Goal: Task Accomplishment & Management: Complete application form

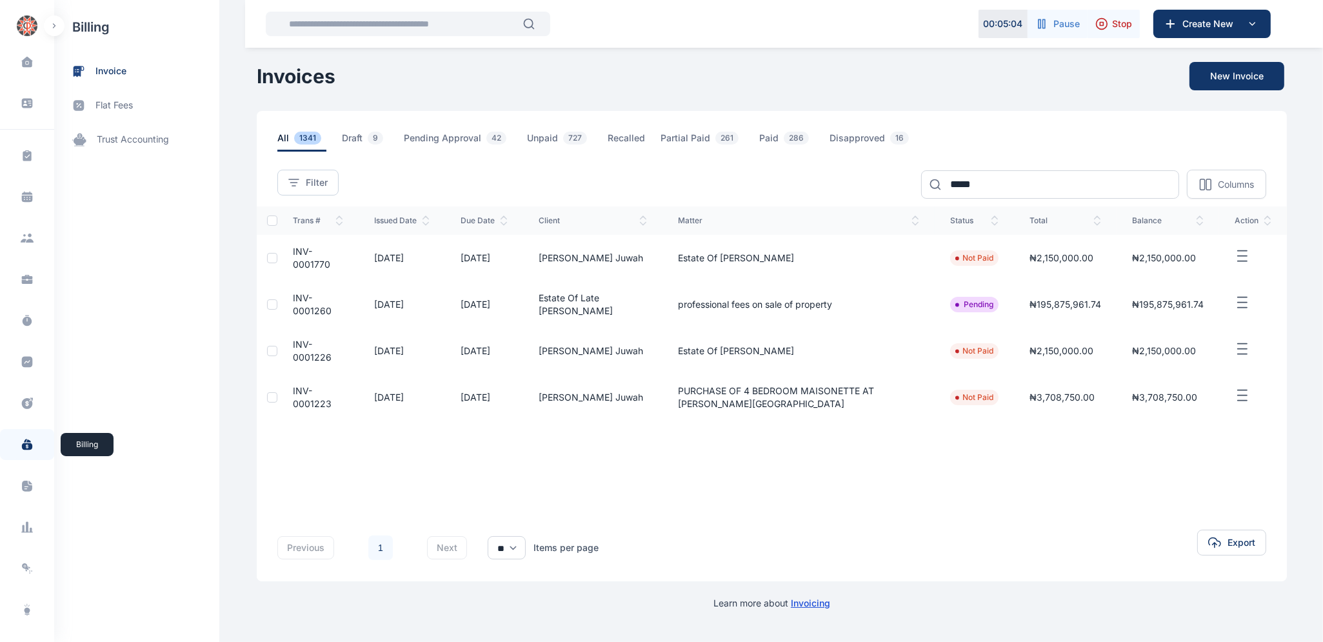
click at [22, 445] on icon at bounding box center [27, 446] width 10 height 7
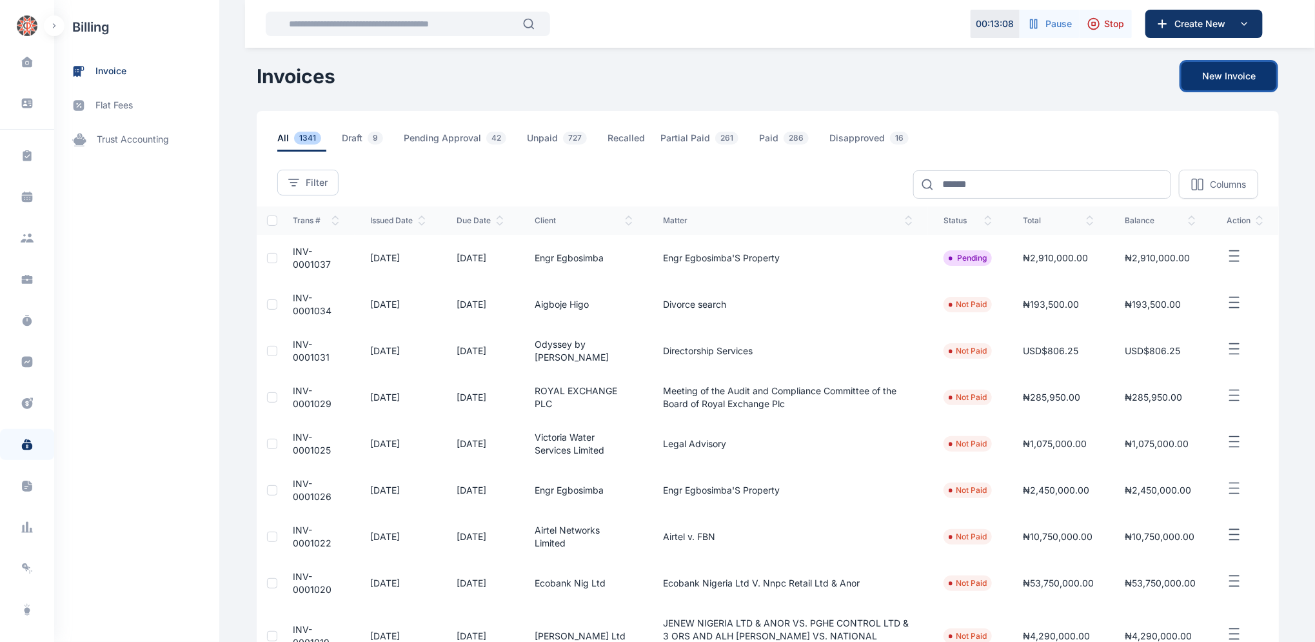
click at [1228, 76] on button "New Invoice" at bounding box center [1229, 76] width 95 height 28
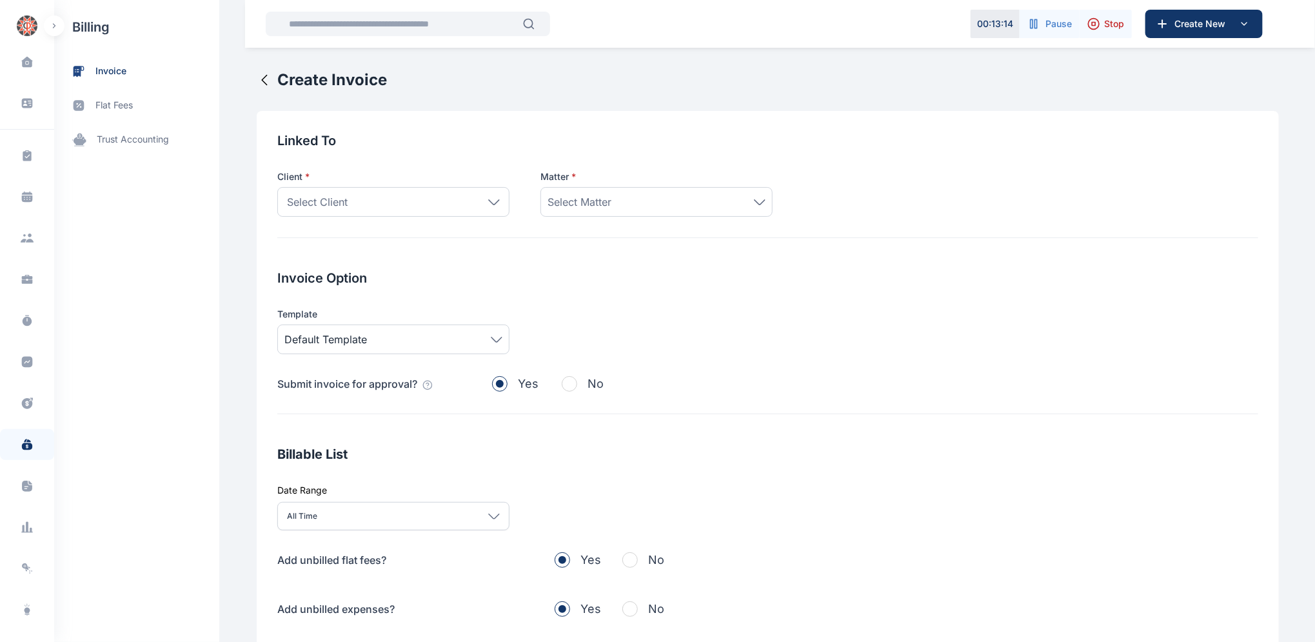
click at [488, 203] on icon at bounding box center [494, 202] width 12 height 6
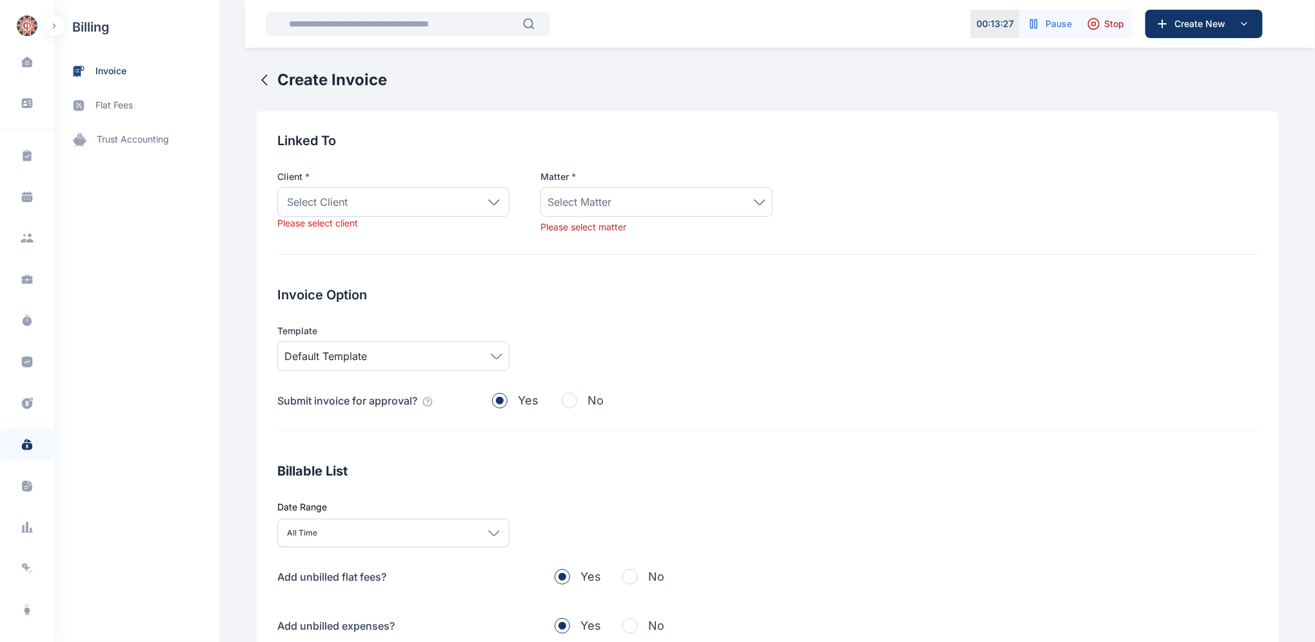
click at [257, 79] on icon at bounding box center [264, 79] width 15 height 15
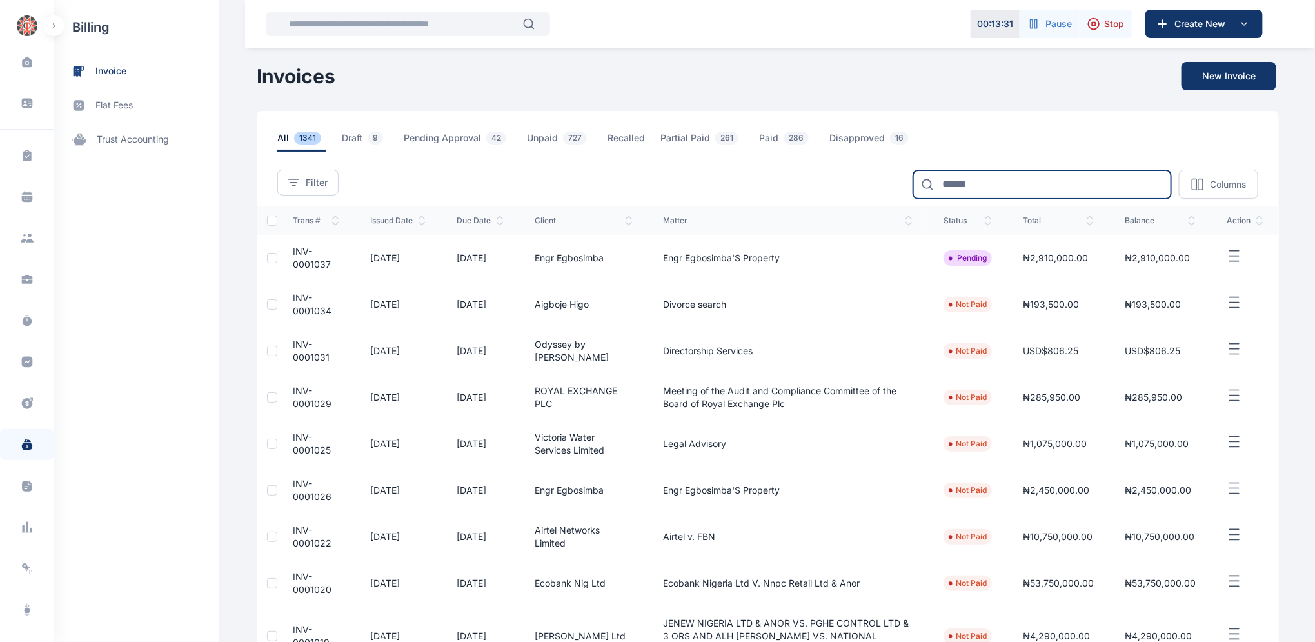
click at [1053, 181] on input at bounding box center [1042, 184] width 258 height 28
type input "*****"
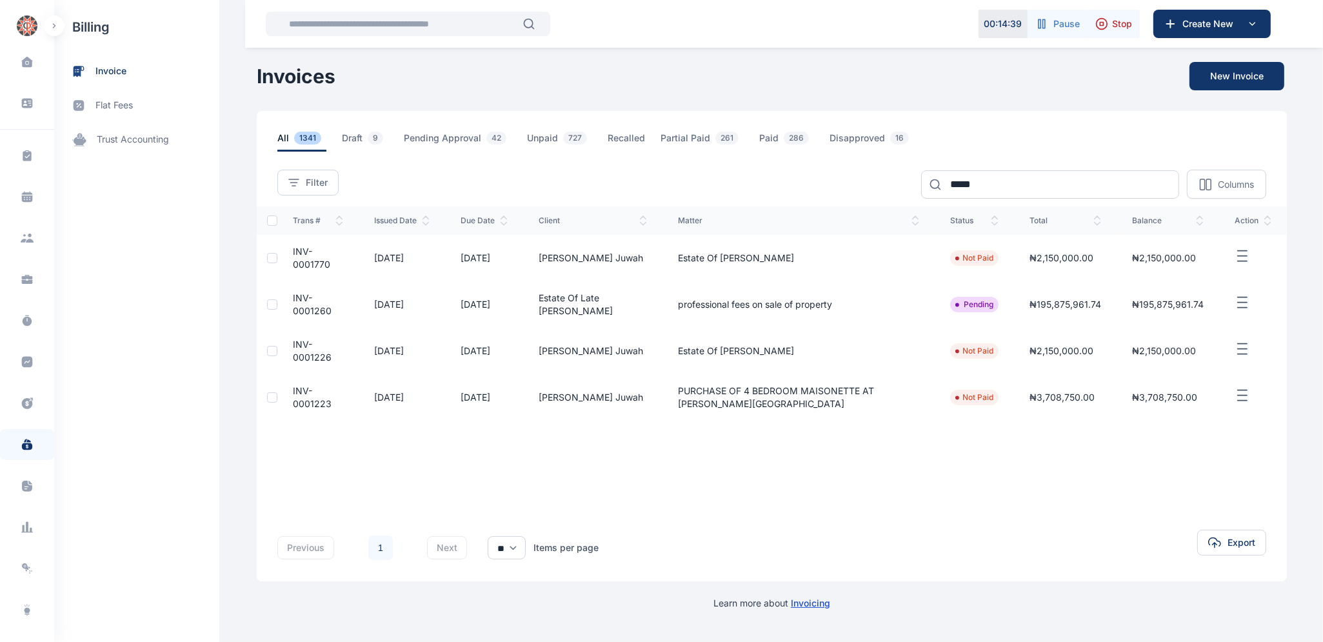
click at [312, 257] on td "INV-0001770" at bounding box center [317, 258] width 81 height 46
click at [312, 260] on td "INV-0001770" at bounding box center [317, 258] width 81 height 46
click at [312, 254] on td "INV-0001770" at bounding box center [317, 258] width 81 height 46
drag, startPoint x: 337, startPoint y: 280, endPoint x: 323, endPoint y: 273, distance: 15.3
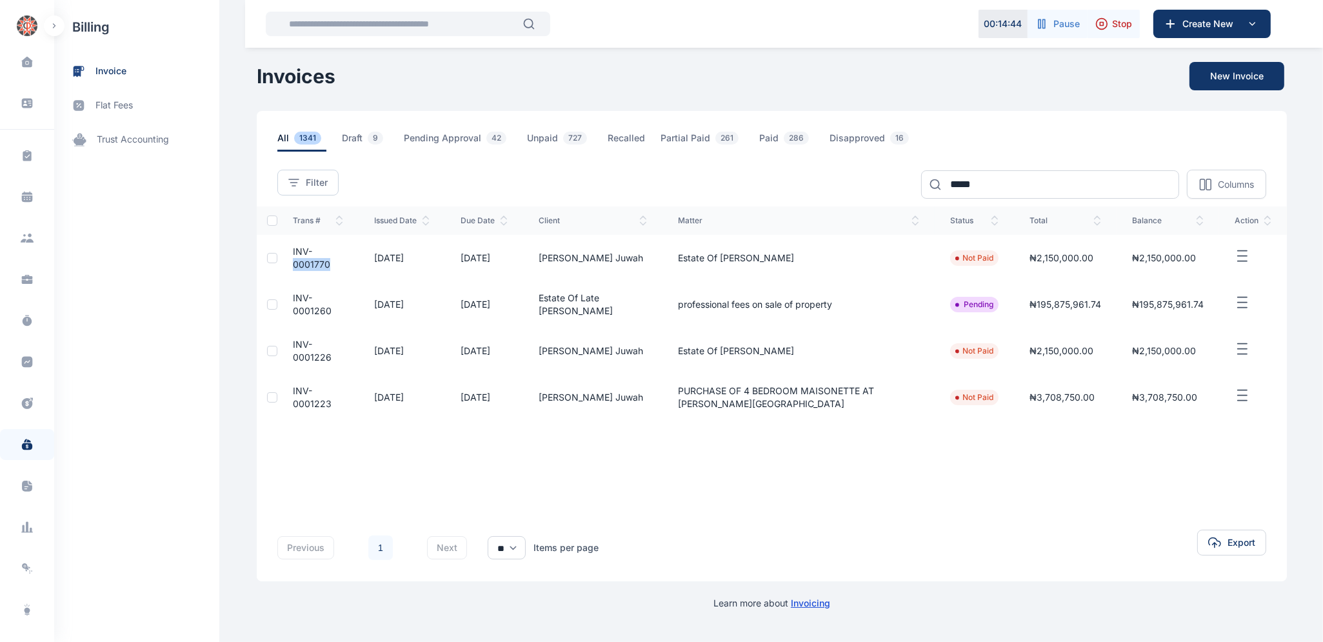
click at [337, 279] on td "INV-0001770" at bounding box center [317, 258] width 81 height 46
click at [299, 249] on span "INV-0001770" at bounding box center [311, 258] width 37 height 24
click at [300, 252] on span "INV-0001770" at bounding box center [311, 258] width 37 height 24
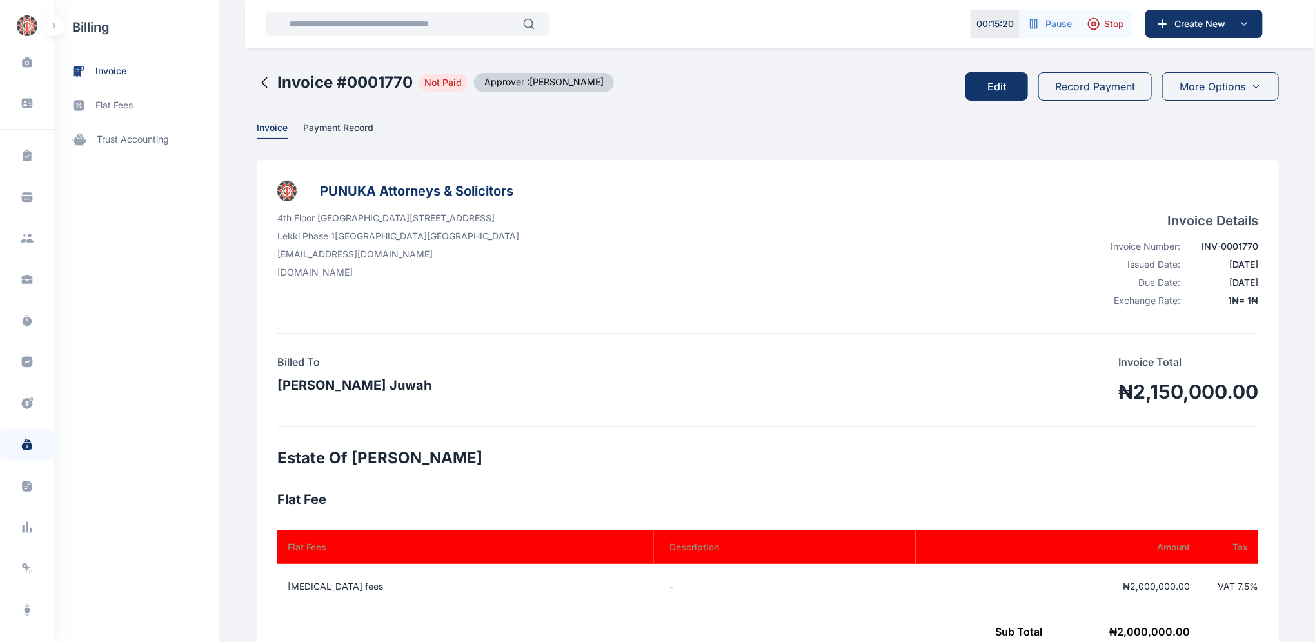
click at [257, 81] on icon at bounding box center [264, 82] width 15 height 15
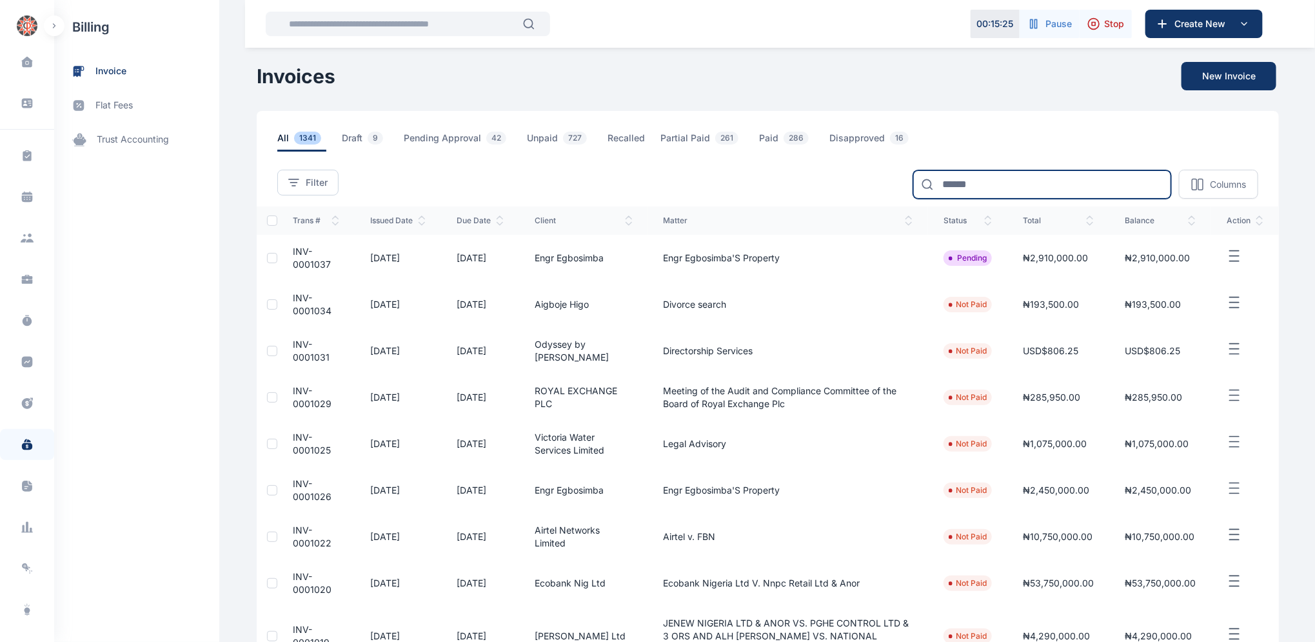
click at [1007, 184] on input at bounding box center [1042, 184] width 258 height 28
type input "*****"
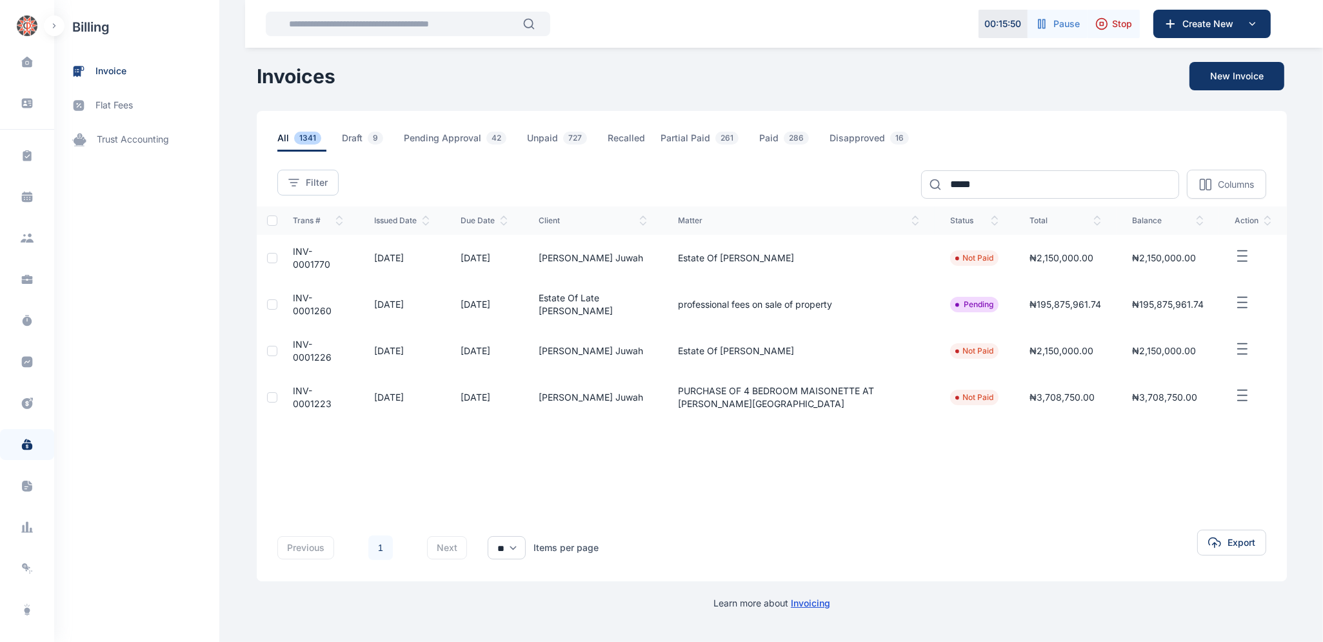
click at [306, 346] on span "INV-0001226" at bounding box center [312, 351] width 39 height 24
click at [308, 346] on span "INV-0001226" at bounding box center [312, 351] width 39 height 24
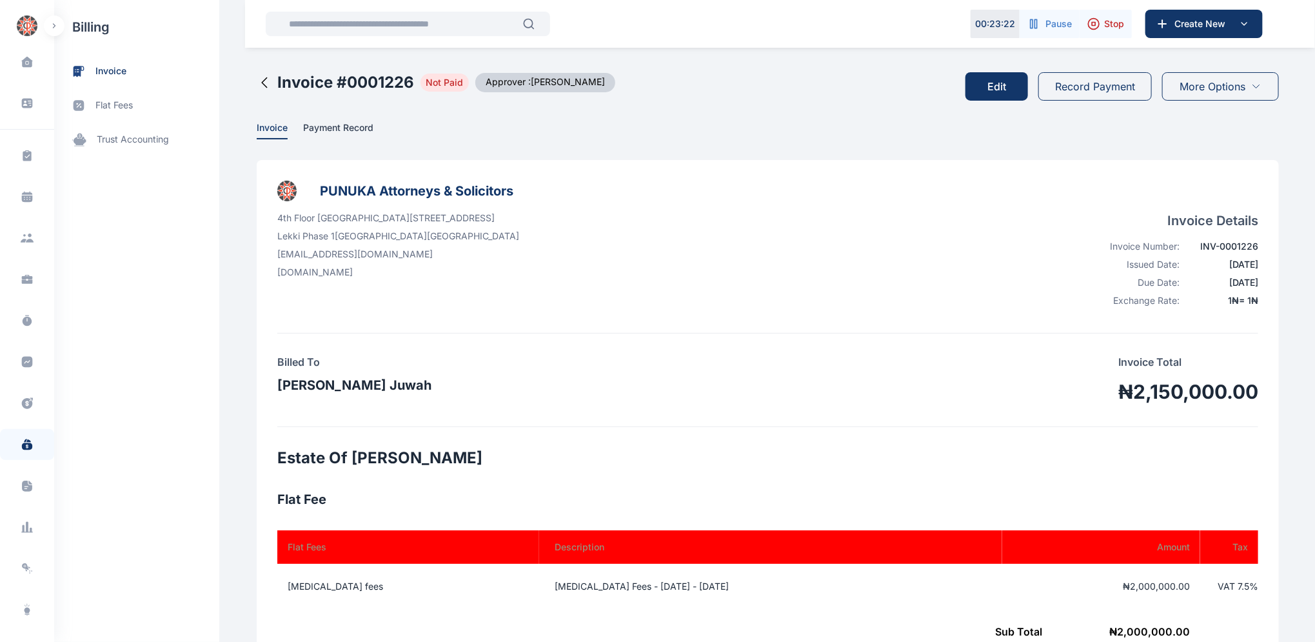
click at [257, 84] on icon at bounding box center [264, 82] width 15 height 15
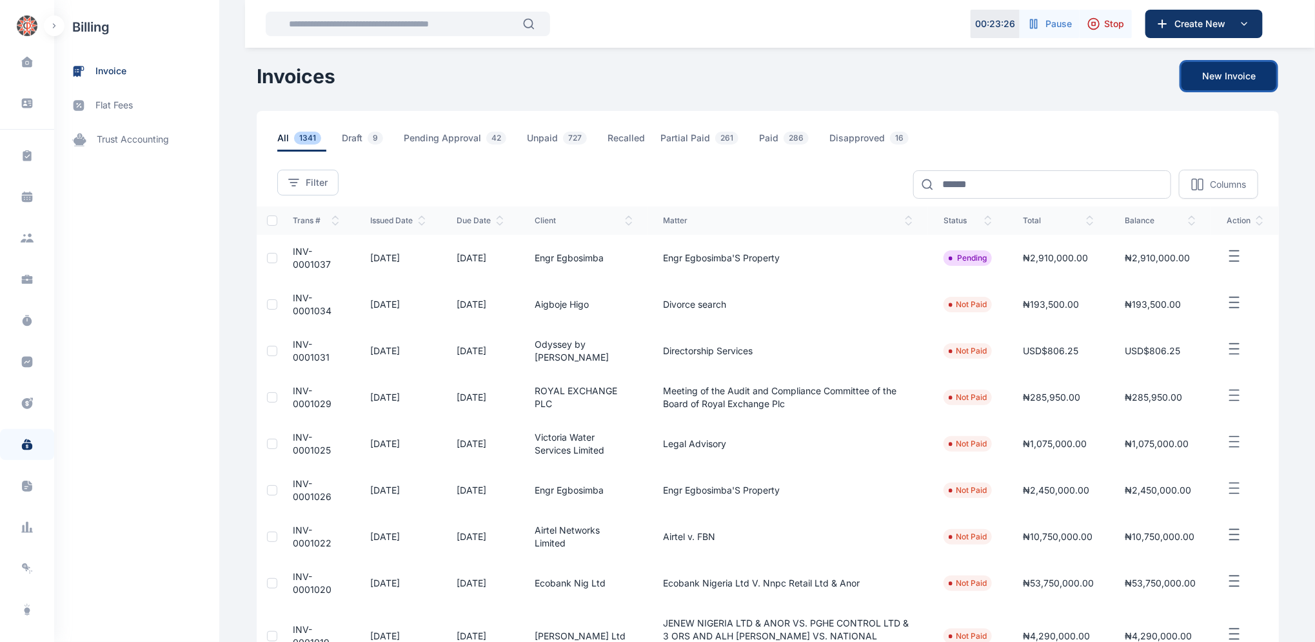
click at [1236, 76] on button "New Invoice" at bounding box center [1229, 76] width 95 height 28
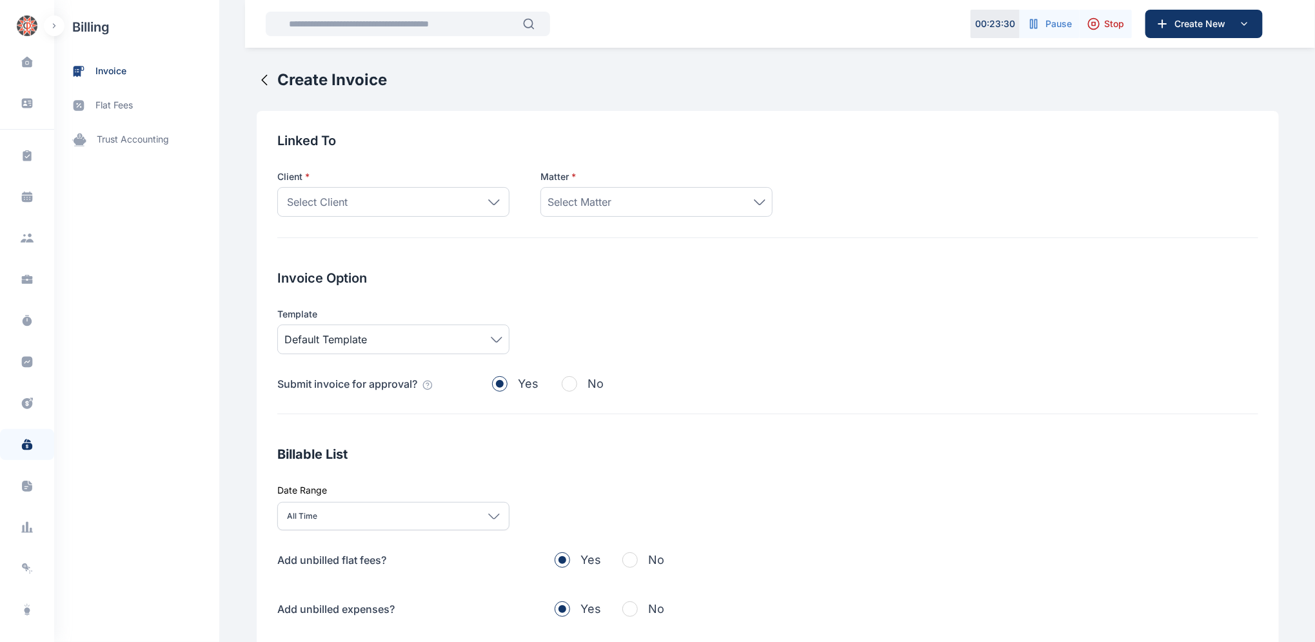
click at [488, 200] on icon at bounding box center [494, 202] width 12 height 6
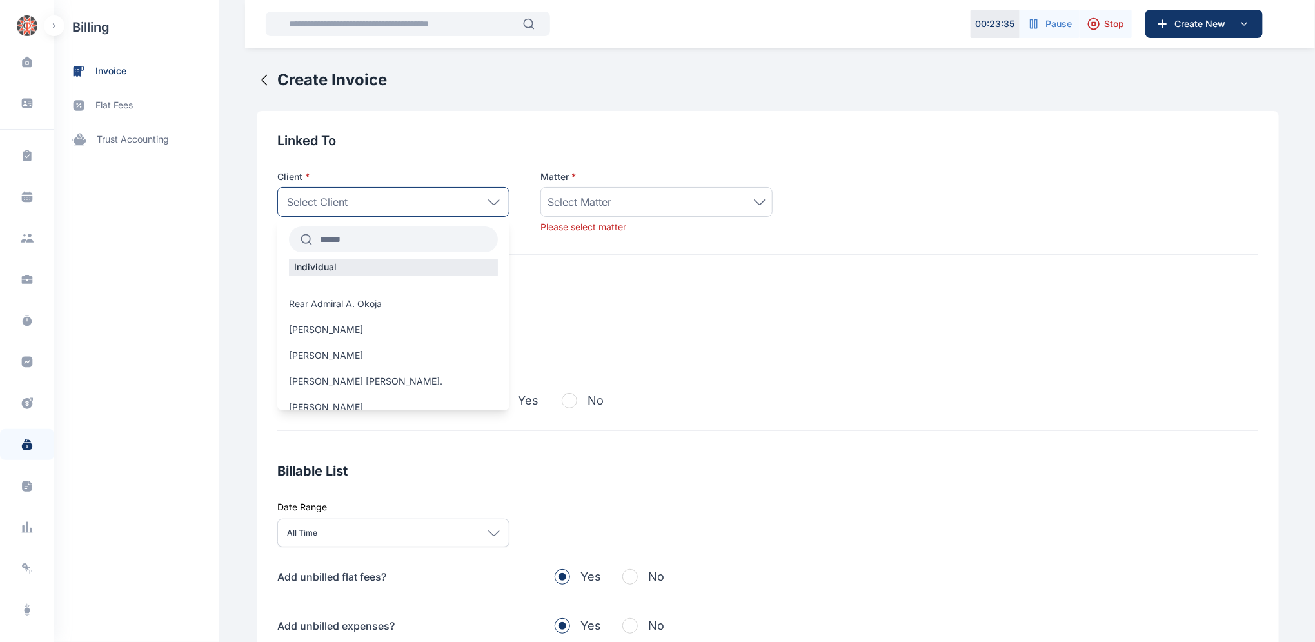
click at [373, 201] on div "Select Client" at bounding box center [393, 202] width 232 height 30
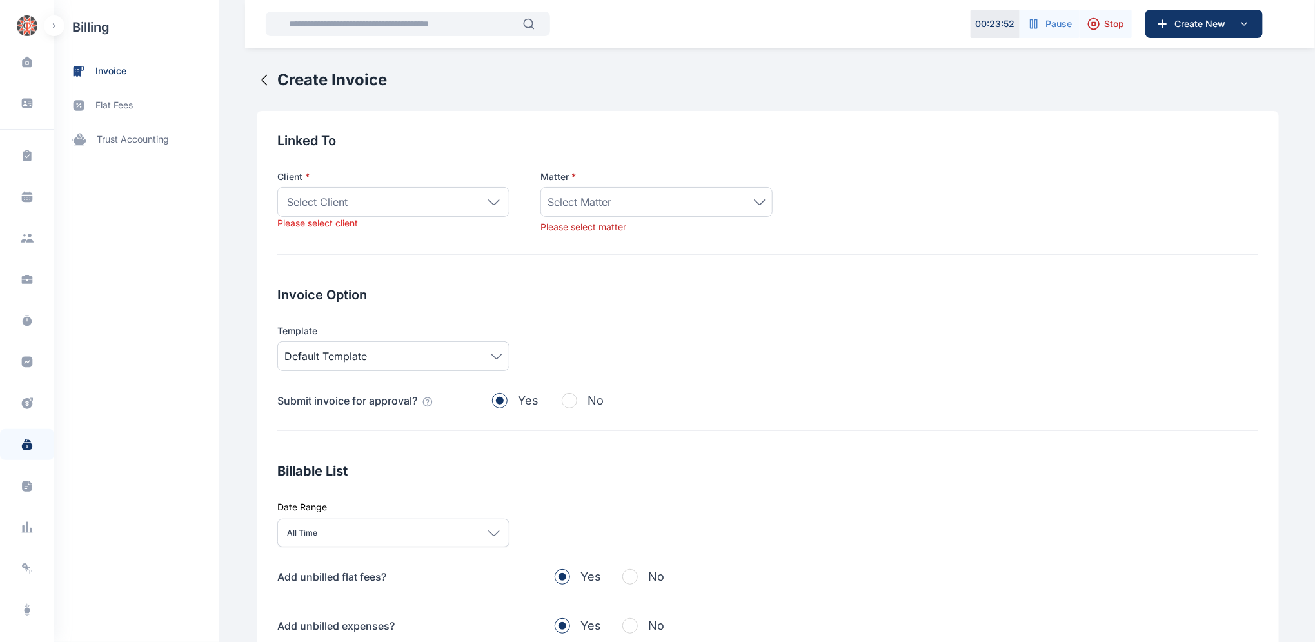
click at [488, 201] on icon at bounding box center [494, 202] width 12 height 6
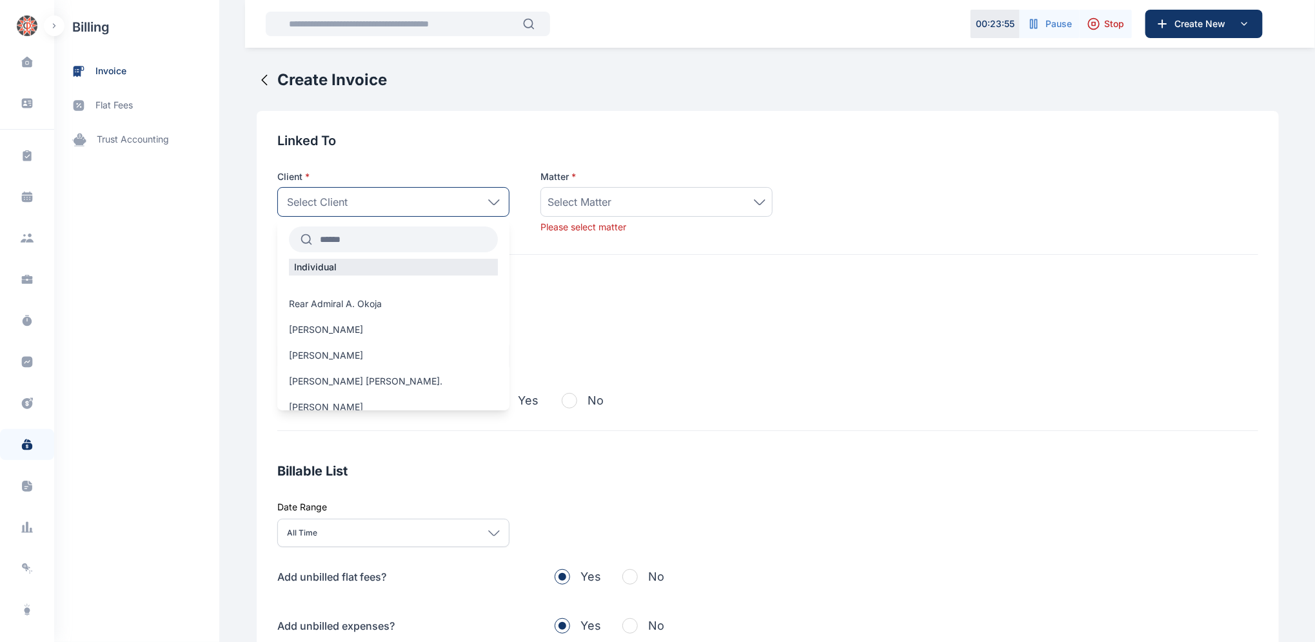
click at [364, 235] on input "text" at bounding box center [405, 239] width 186 height 23
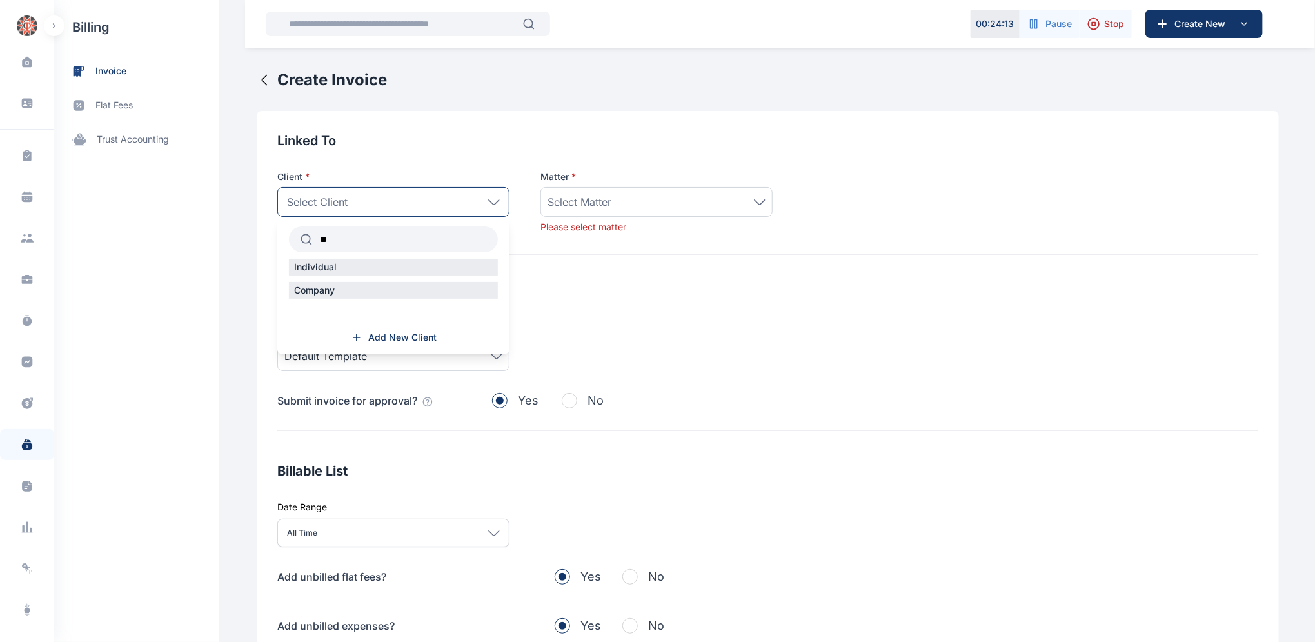
type input "*"
type input "**"
click at [376, 368] on span "[PERSON_NAME] Juwah" at bounding box center [341, 368] width 104 height 13
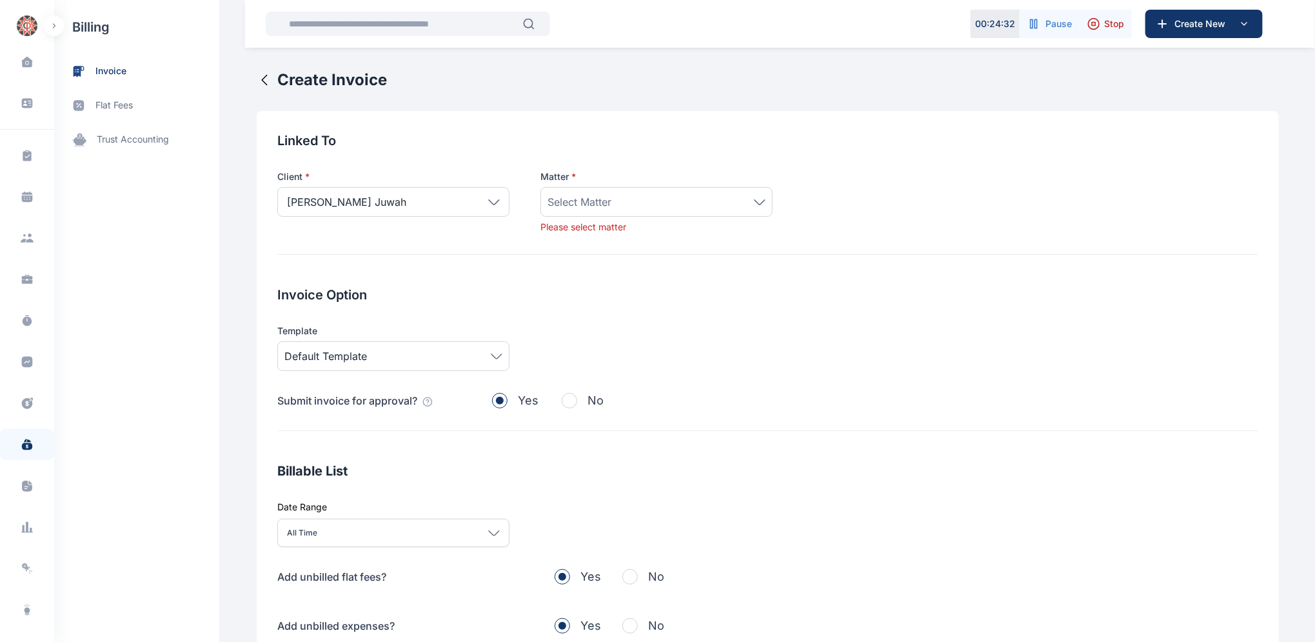
click at [754, 202] on icon at bounding box center [760, 202] width 12 height 6
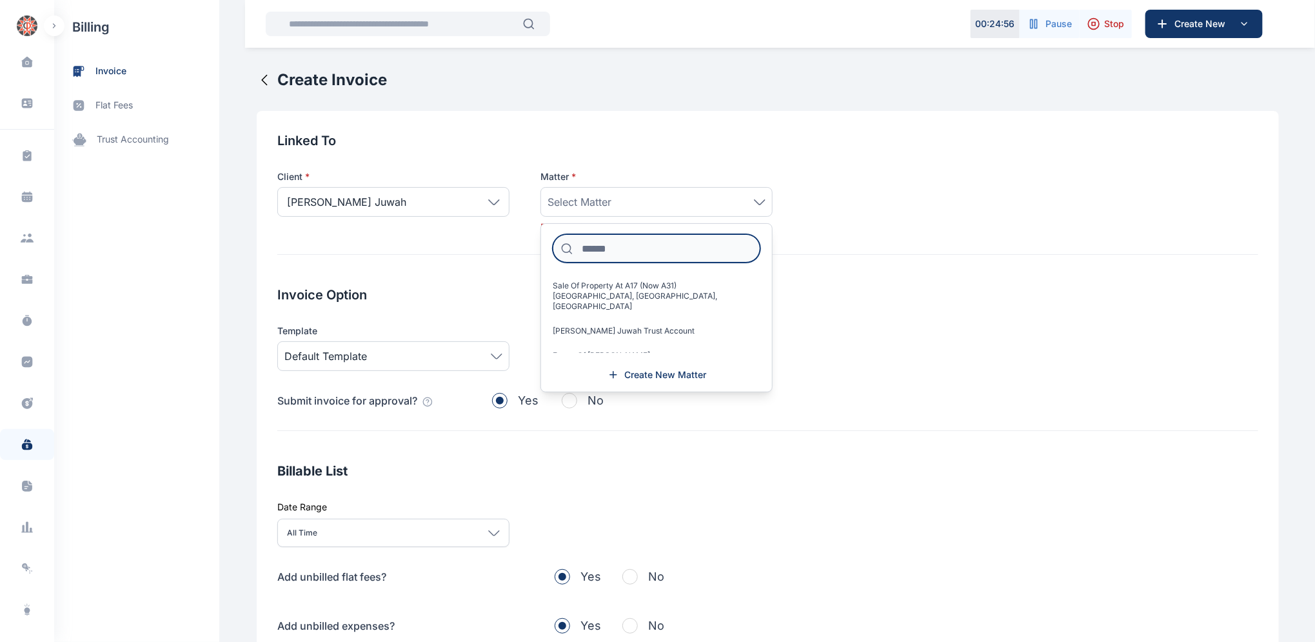
click at [633, 249] on input at bounding box center [657, 248] width 208 height 28
type input "**"
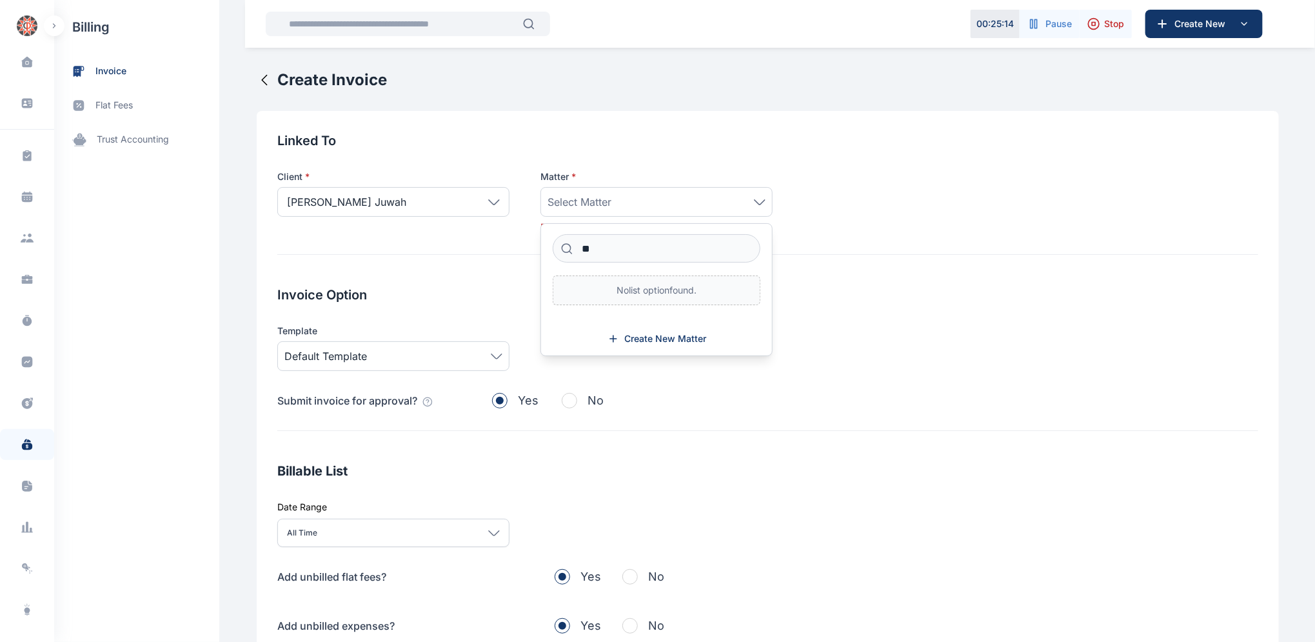
click at [755, 204] on icon at bounding box center [760, 201] width 10 height 5
click at [755, 202] on icon at bounding box center [760, 201] width 10 height 5
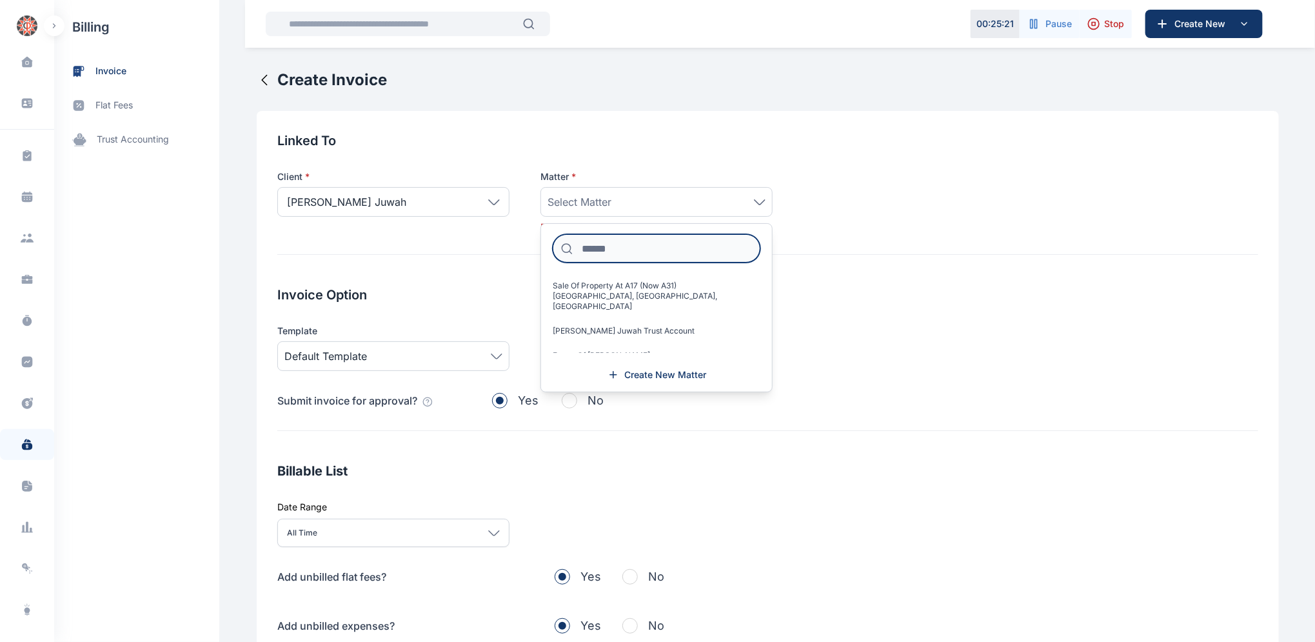
click at [600, 248] on input at bounding box center [657, 248] width 208 height 28
type input "**"
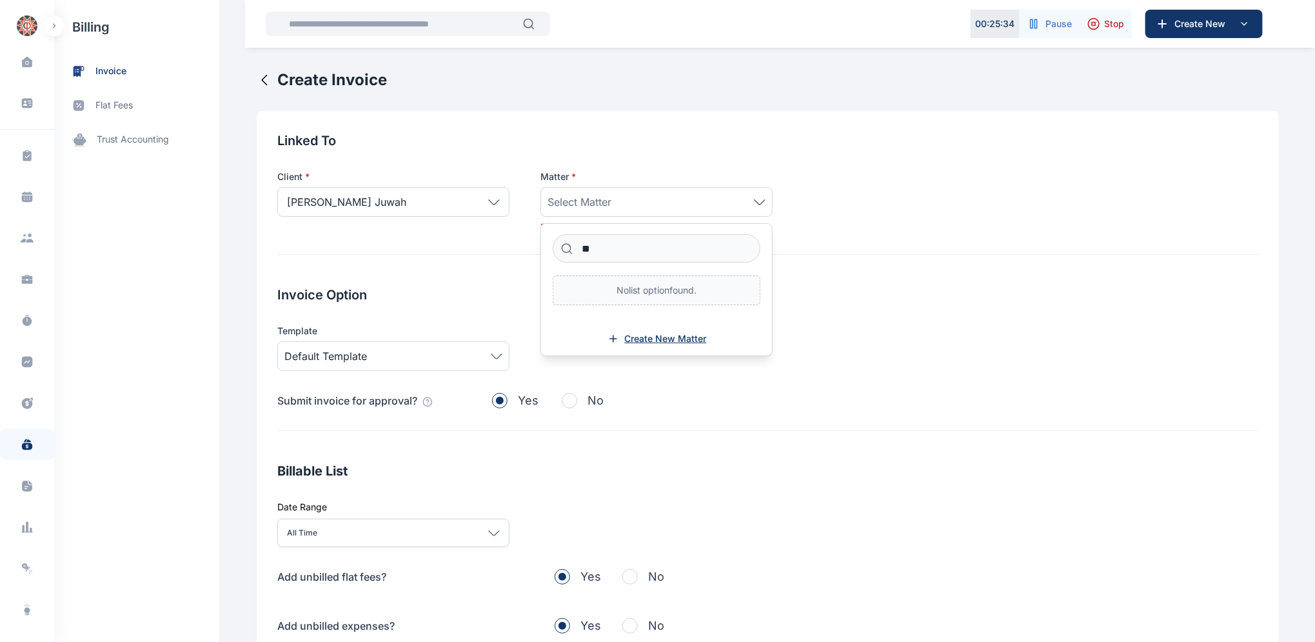
click at [663, 338] on span "Create New Matter" at bounding box center [666, 338] width 82 height 13
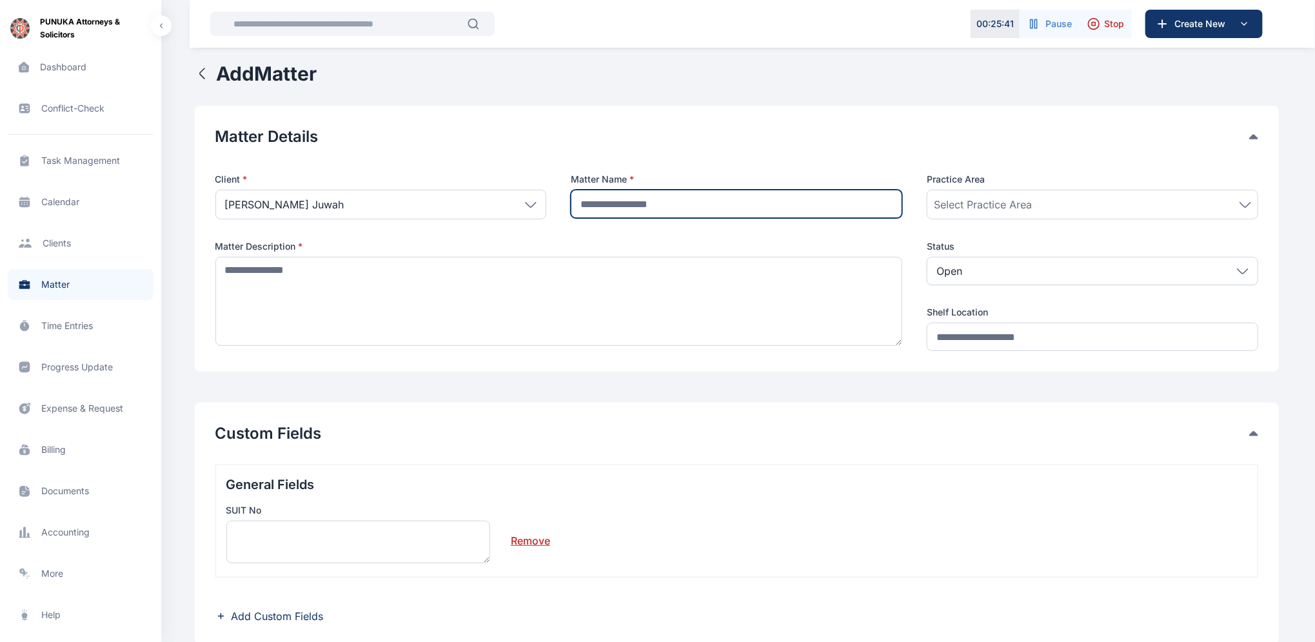
click at [692, 205] on input "text" at bounding box center [737, 204] width 332 height 28
type input "**********"
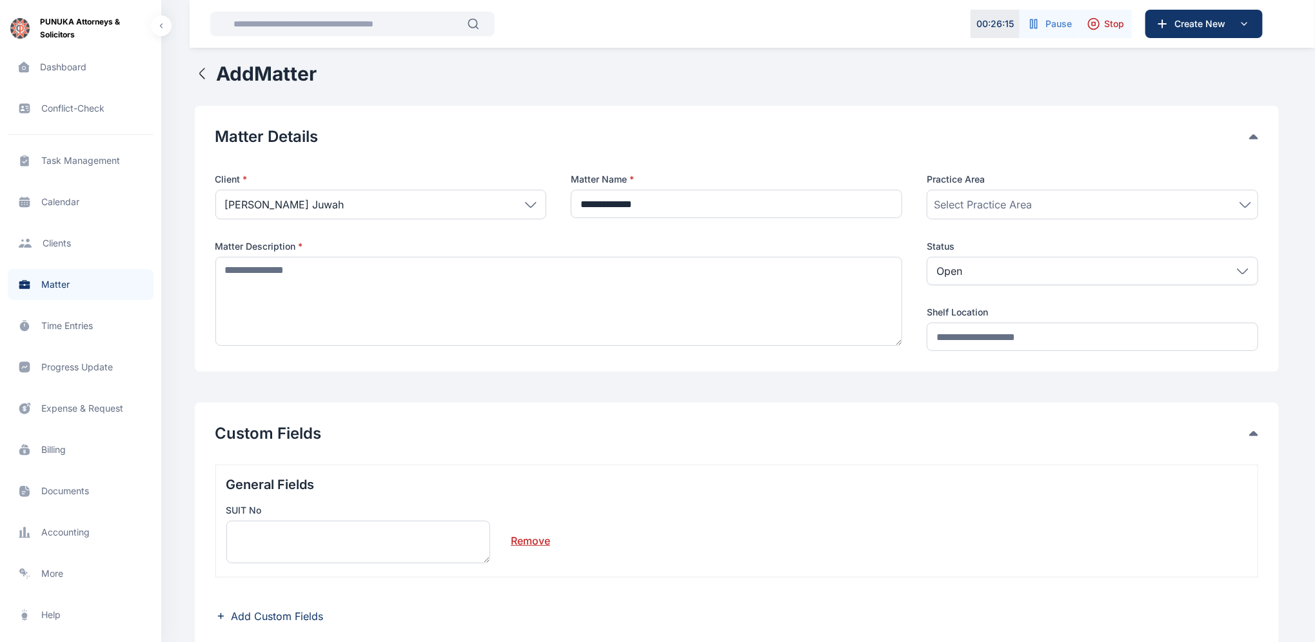
click at [1245, 204] on icon at bounding box center [1246, 205] width 12 height 6
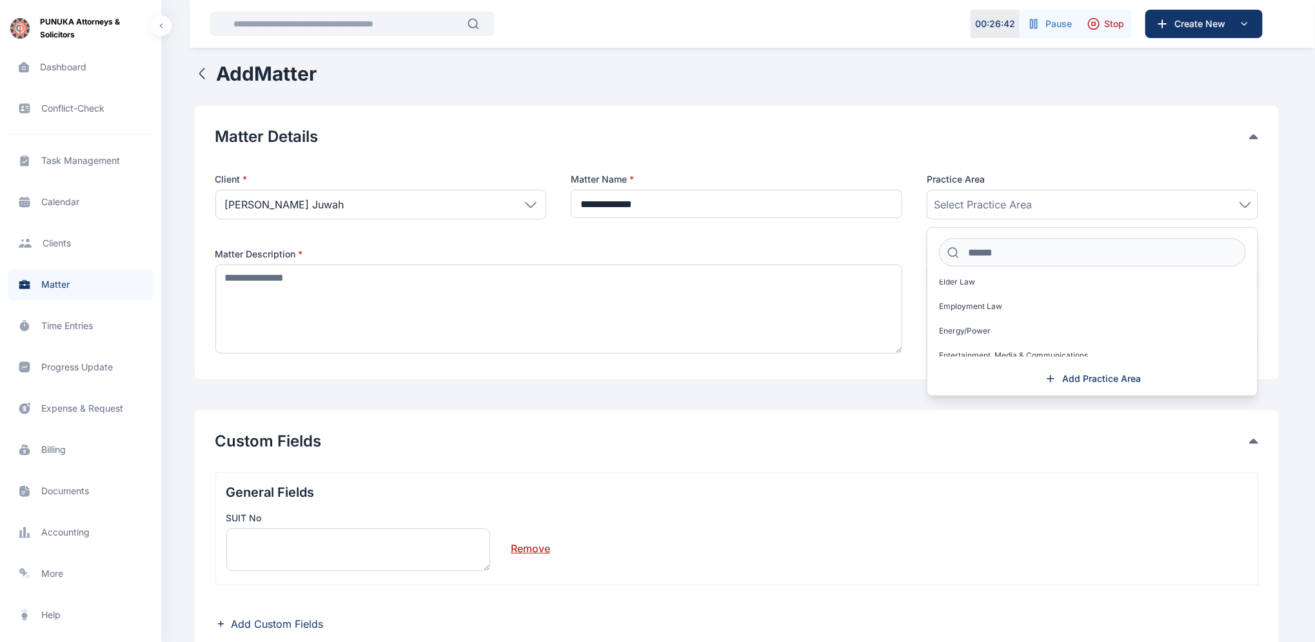
scroll to position [446, 0]
click at [201, 75] on icon "button" at bounding box center [202, 73] width 15 height 15
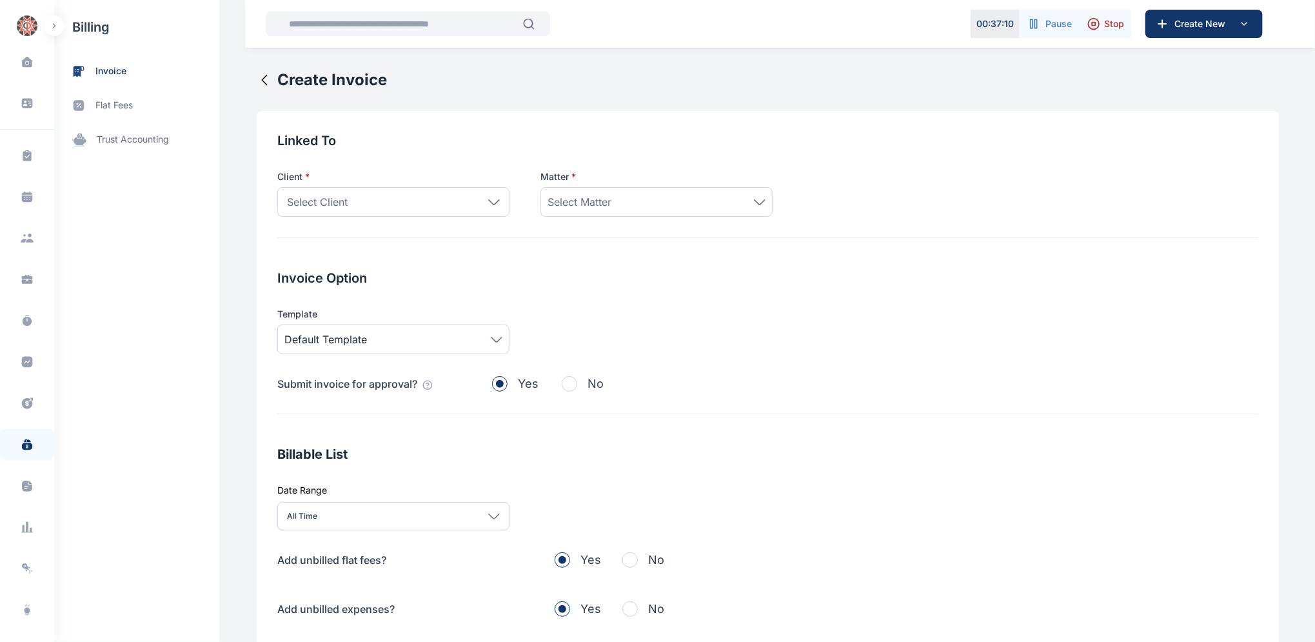
click at [269, 83] on div "Create Invoice" at bounding box center [322, 80] width 130 height 21
click at [257, 80] on icon at bounding box center [264, 79] width 15 height 15
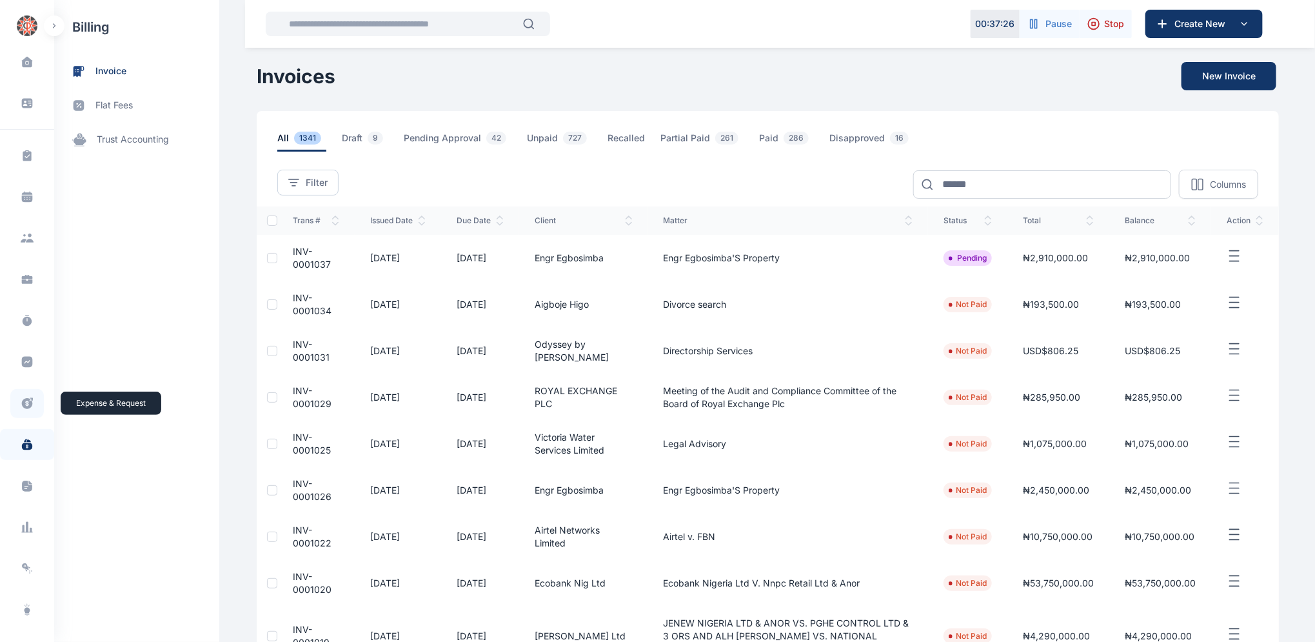
click at [25, 403] on icon at bounding box center [27, 404] width 13 height 14
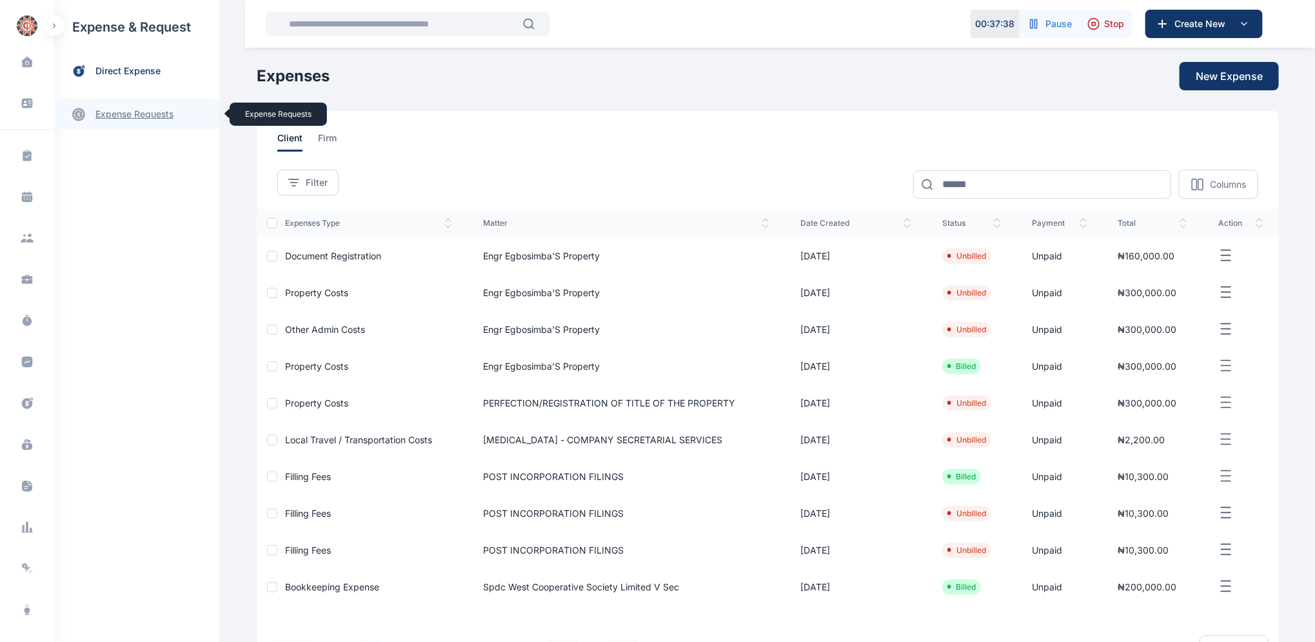
click at [132, 115] on link "expense requests expense requests" at bounding box center [136, 114] width 165 height 31
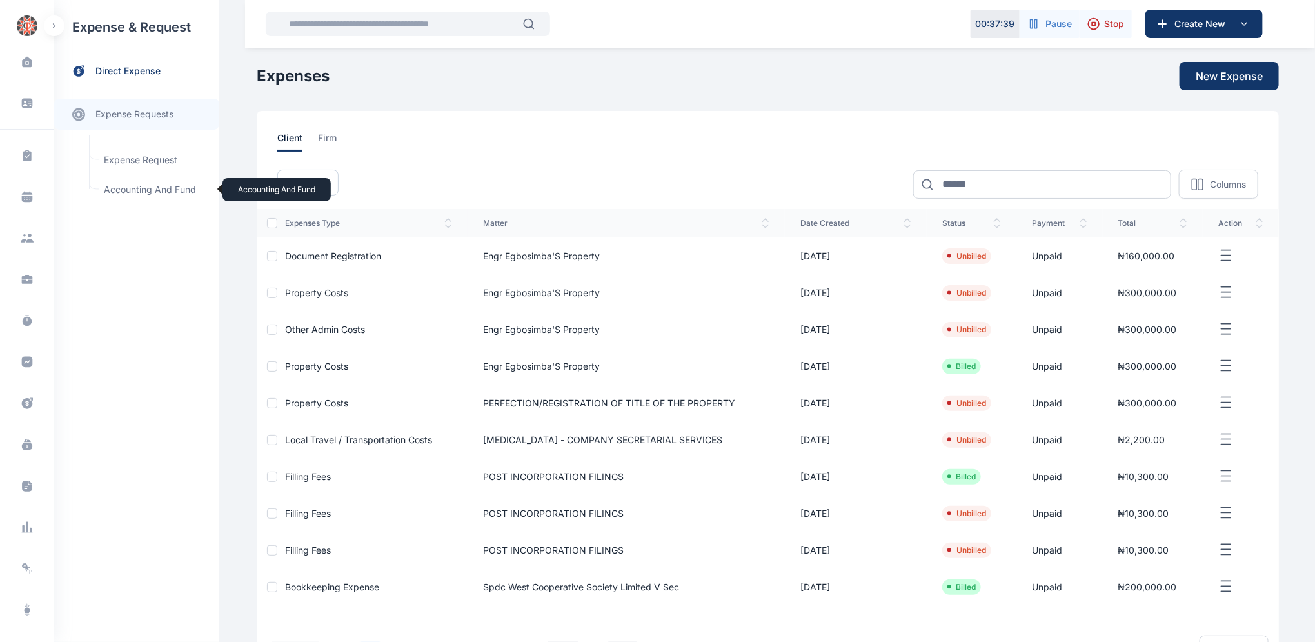
click at [155, 190] on span "Accounting and Fund Accounting and Fund" at bounding box center [154, 189] width 117 height 25
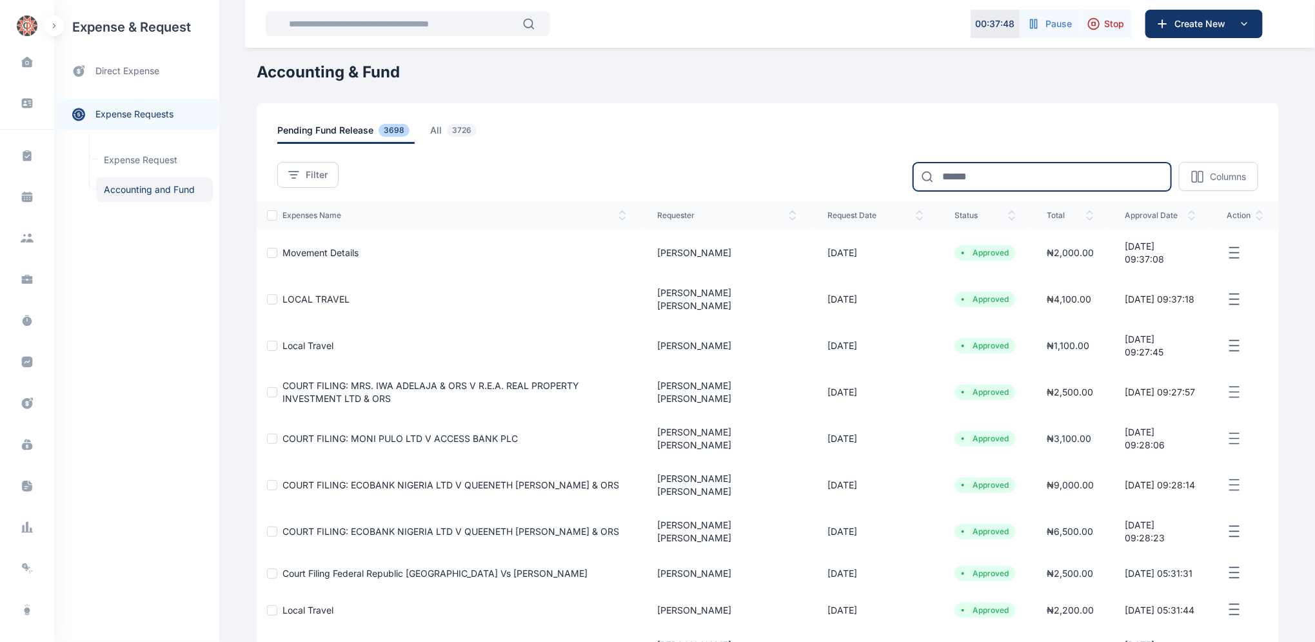
click at [996, 175] on input at bounding box center [1042, 177] width 258 height 28
type input "*******"
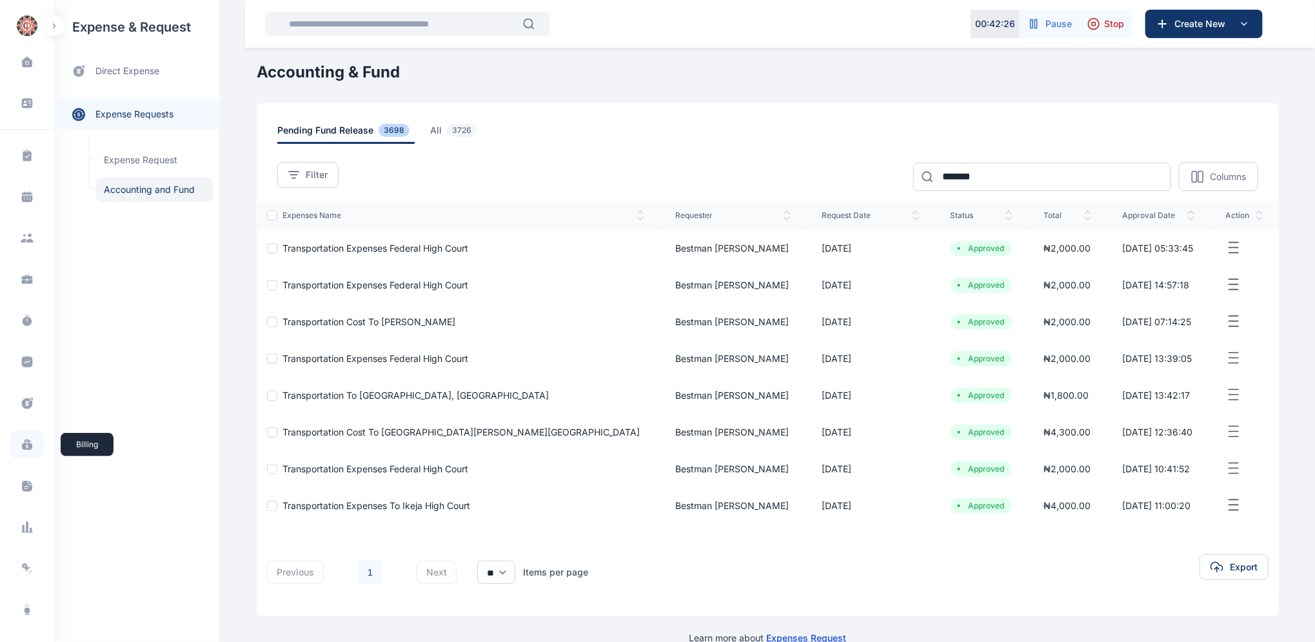
click at [25, 444] on icon at bounding box center [27, 444] width 13 height 13
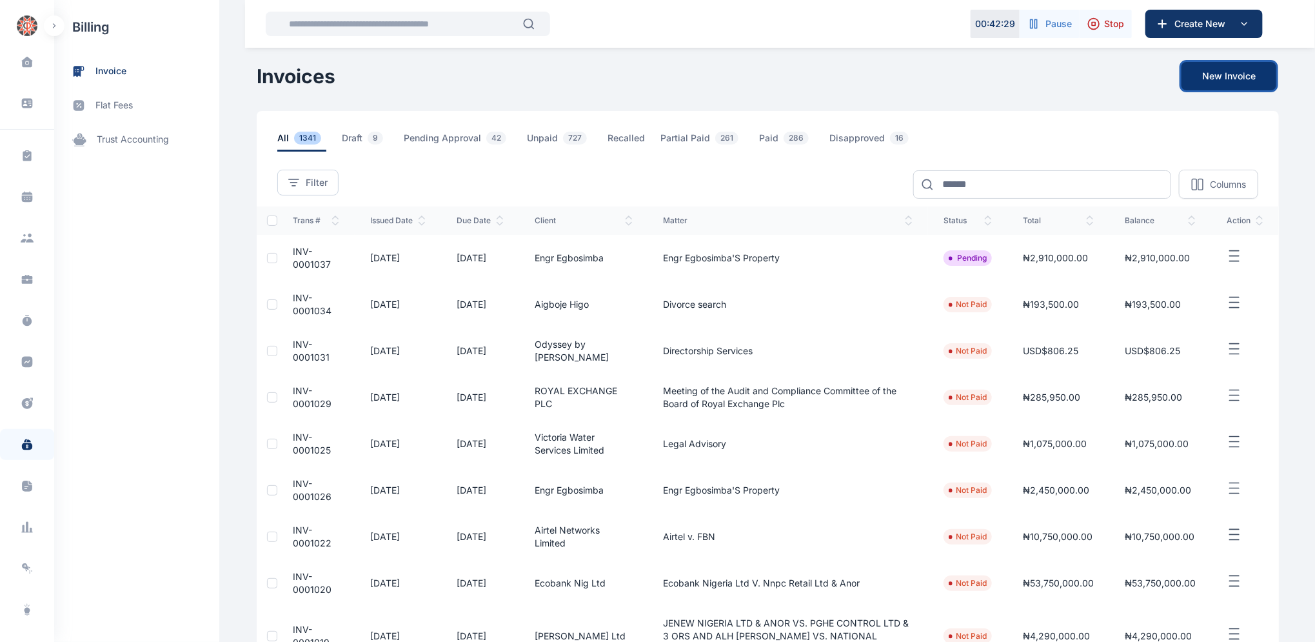
click at [1232, 75] on button "New Invoice" at bounding box center [1229, 76] width 95 height 28
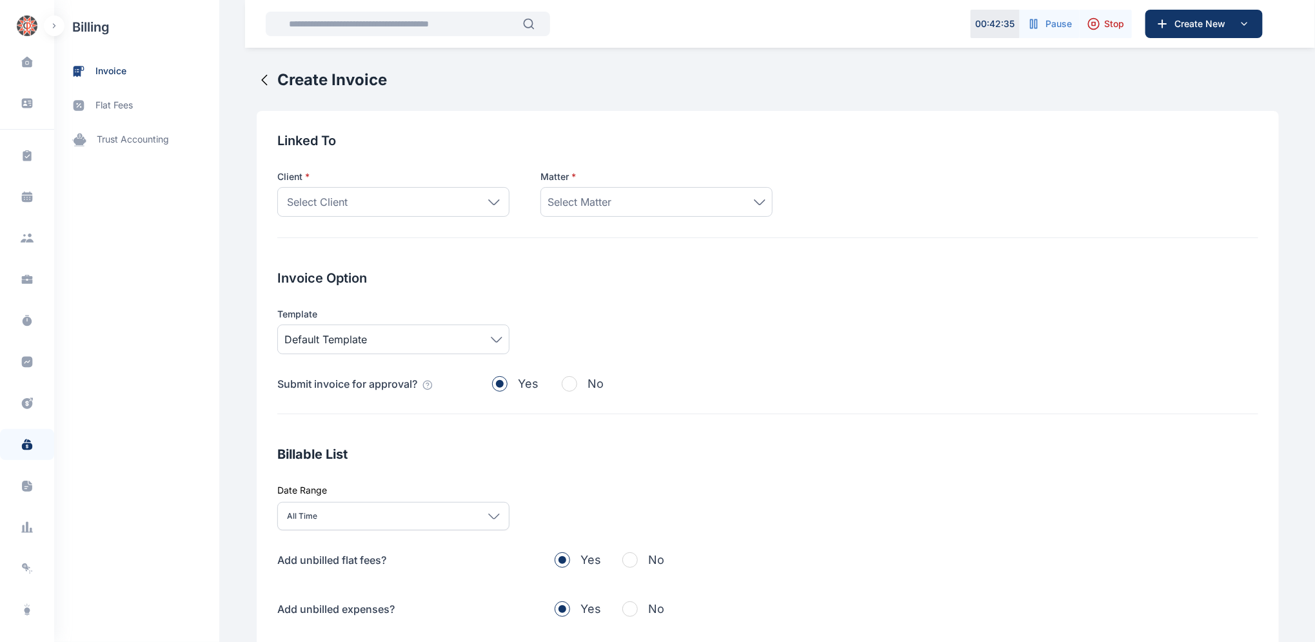
click at [260, 80] on icon at bounding box center [264, 79] width 15 height 15
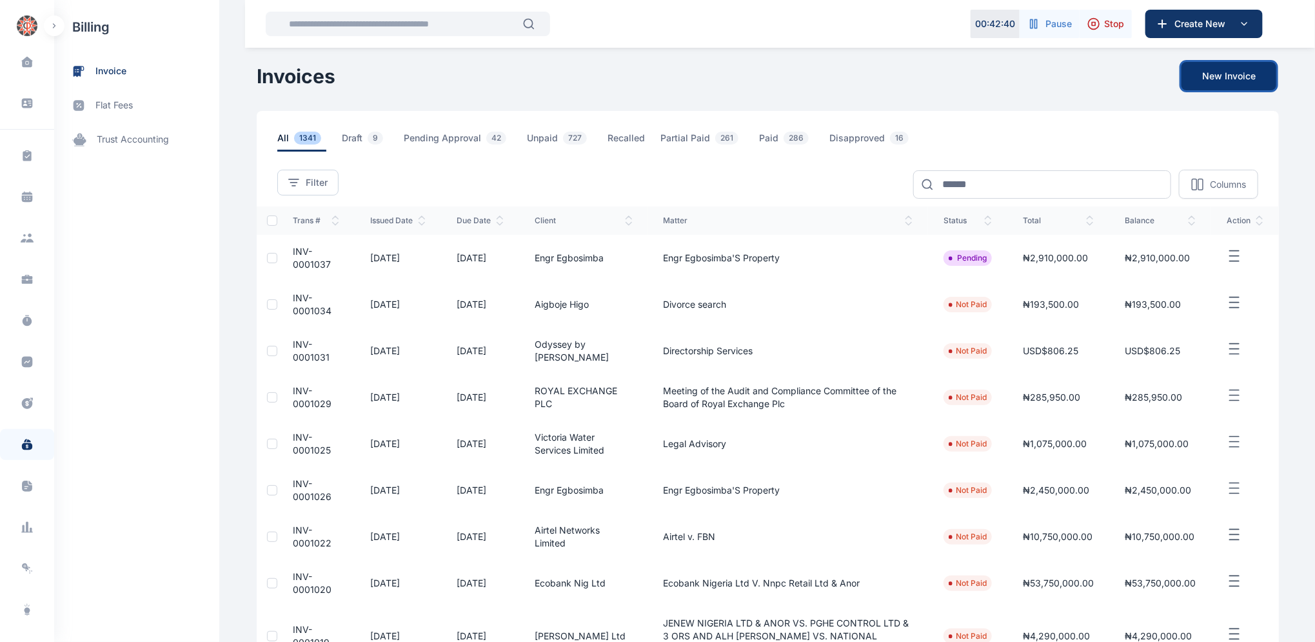
click at [1220, 76] on button "New Invoice" at bounding box center [1229, 76] width 95 height 28
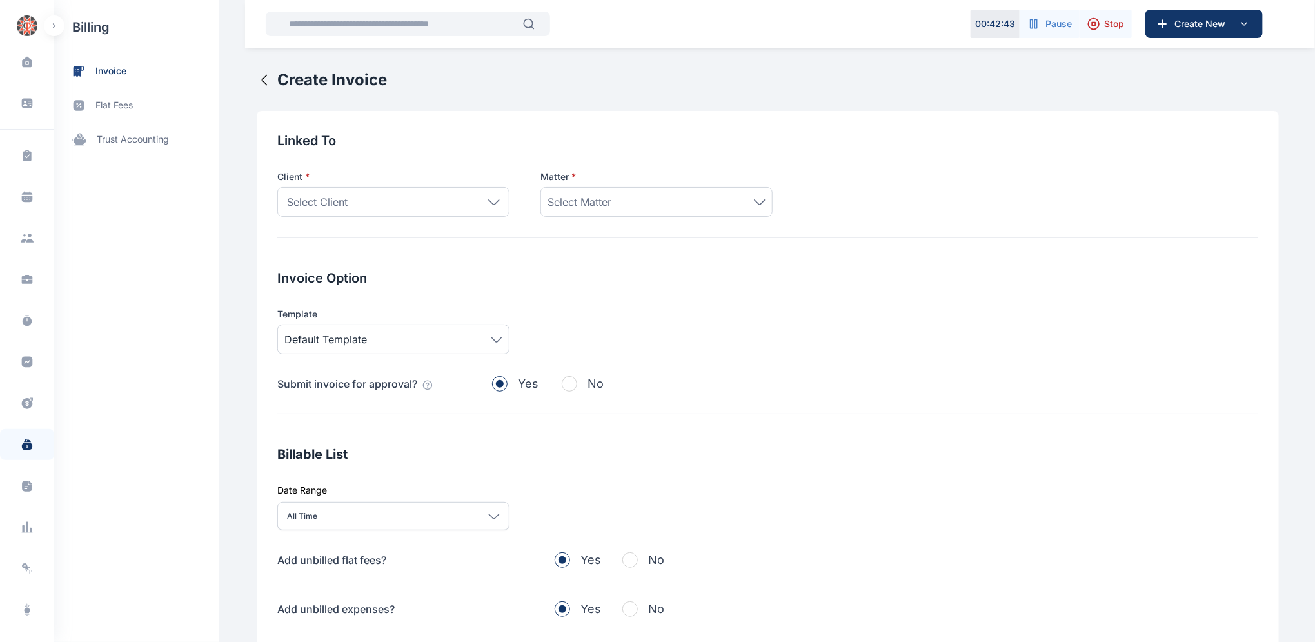
click at [489, 201] on icon at bounding box center [494, 202] width 12 height 6
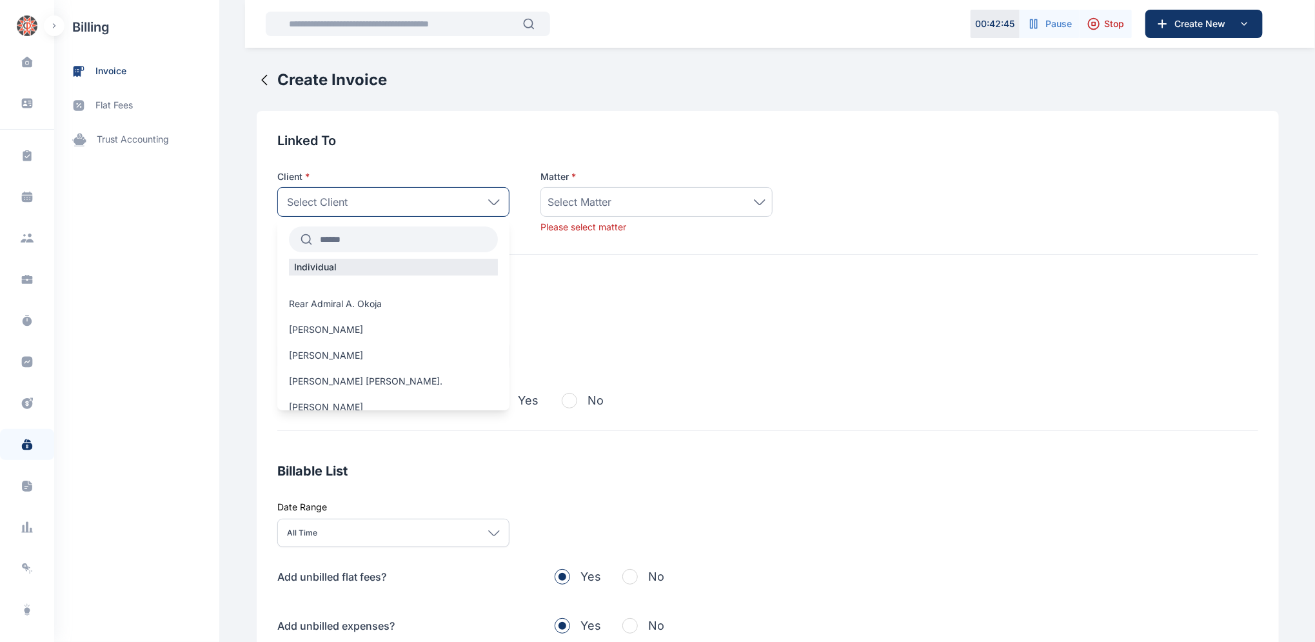
click at [373, 237] on input "text" at bounding box center [405, 239] width 186 height 23
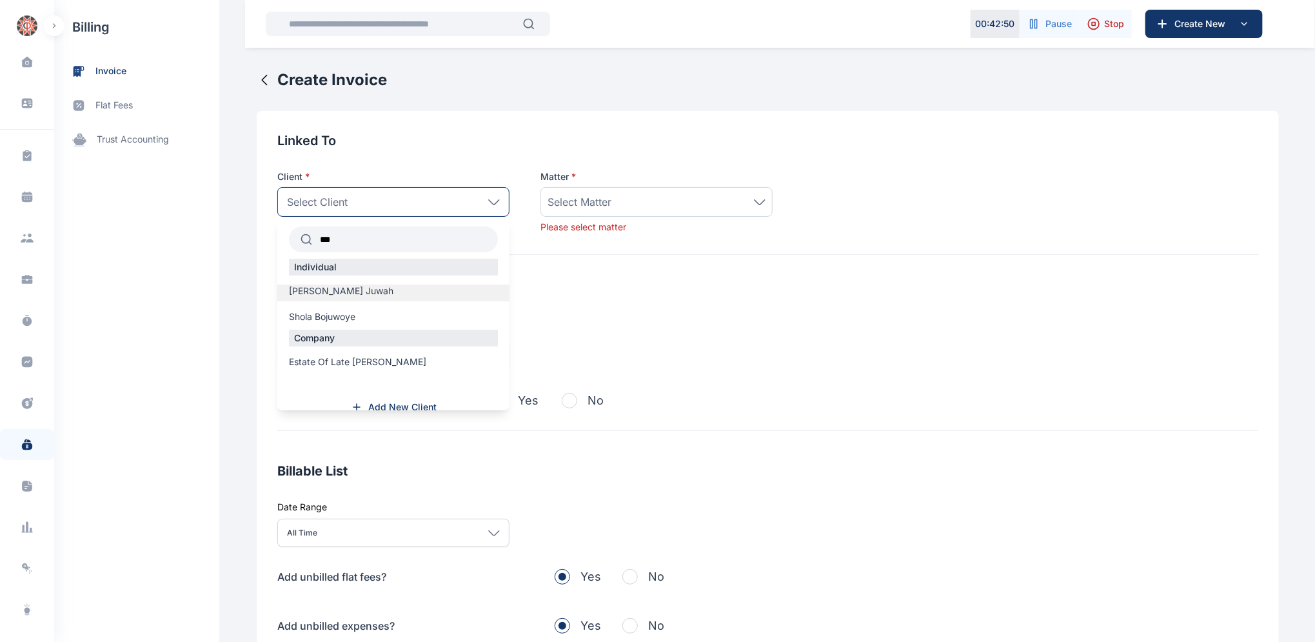
type input "***"
click at [404, 294] on label "[PERSON_NAME] Juwah" at bounding box center [393, 290] width 232 height 13
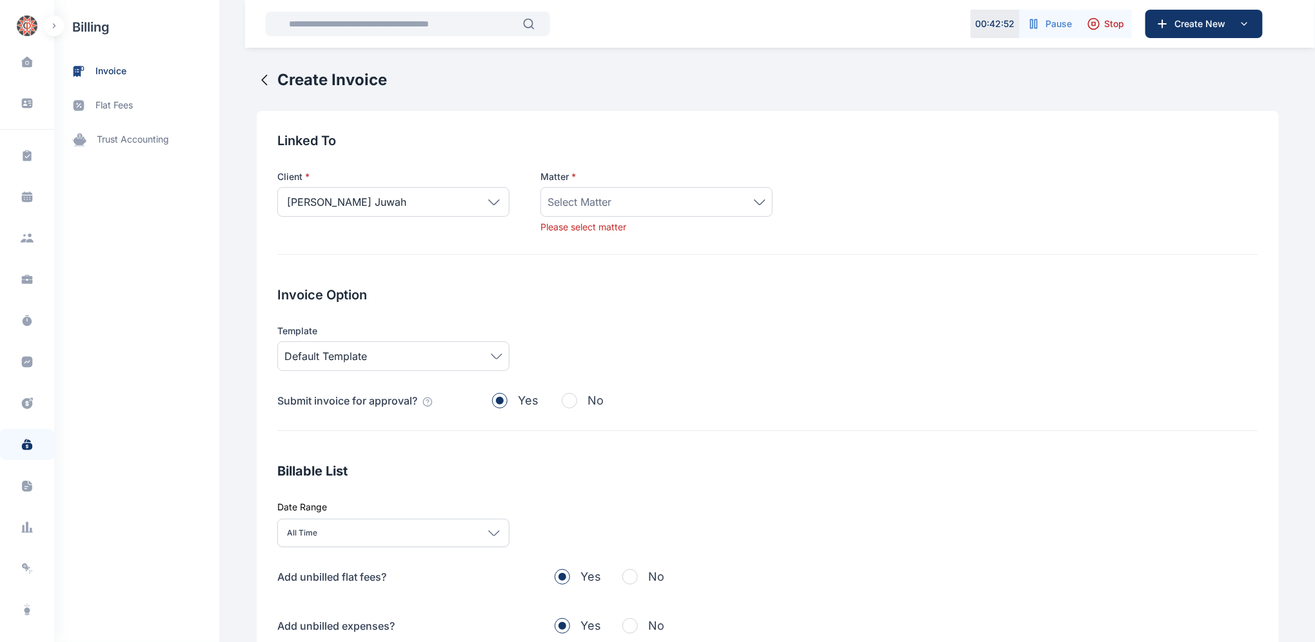
click at [754, 201] on icon at bounding box center [760, 202] width 12 height 6
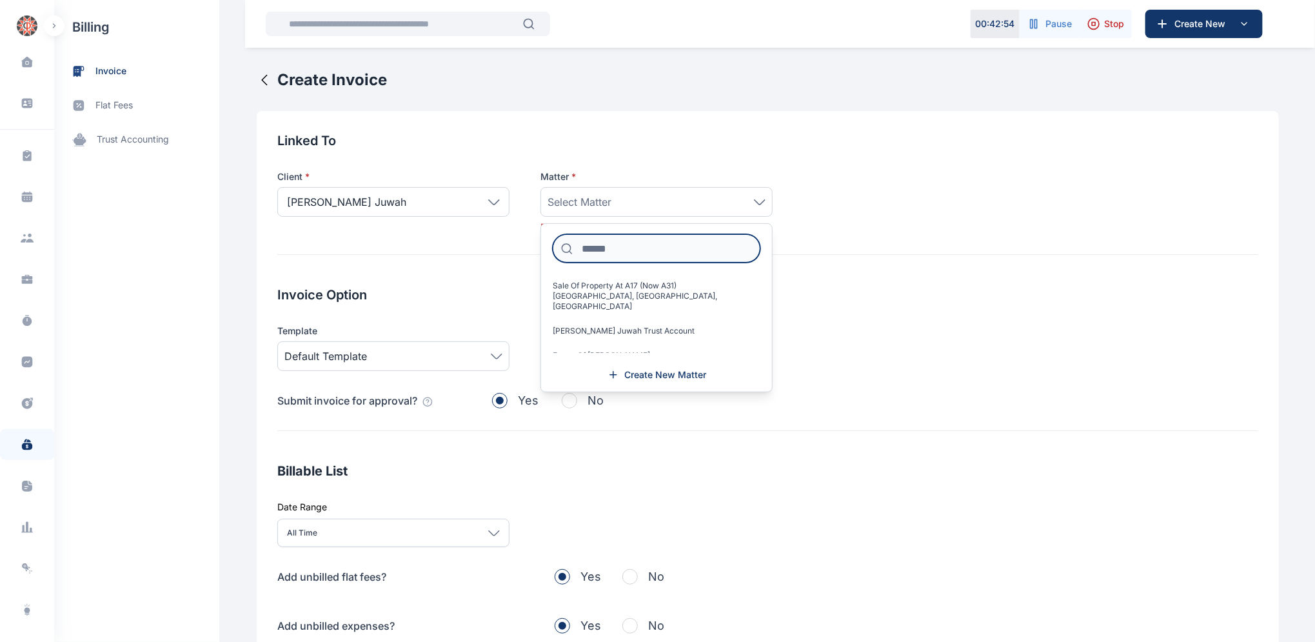
click at [649, 241] on input at bounding box center [657, 248] width 208 height 28
type input "**"
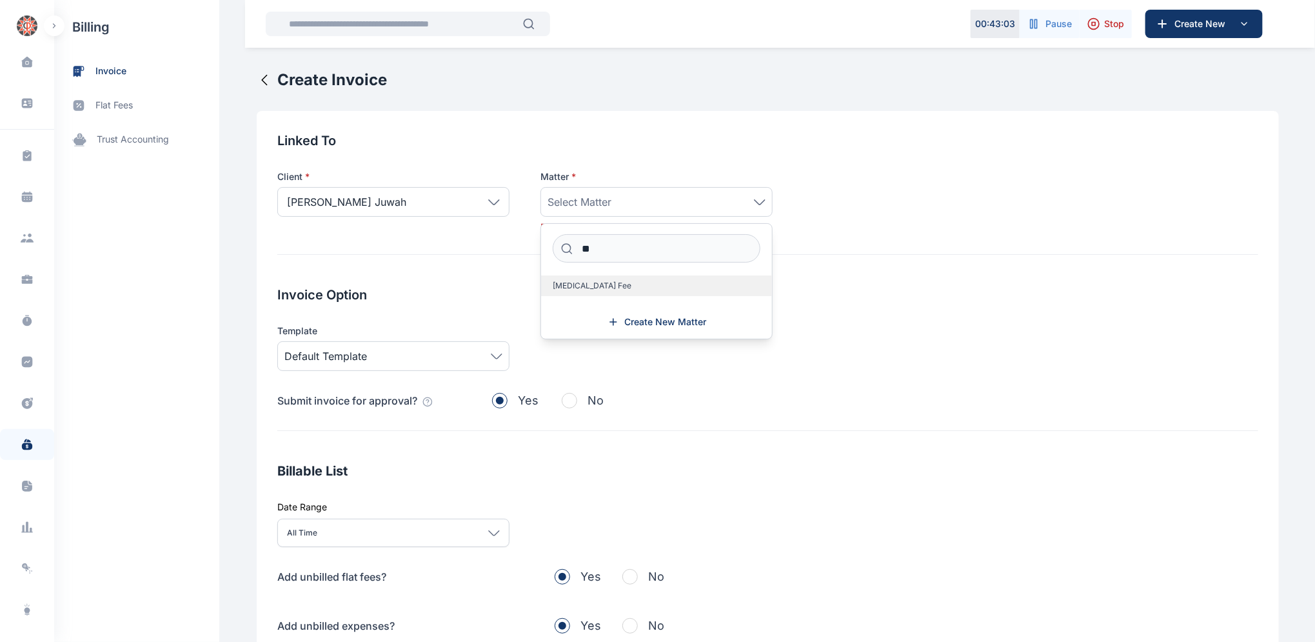
click at [580, 286] on span "[MEDICAL_DATA] Fee" at bounding box center [592, 286] width 79 height 10
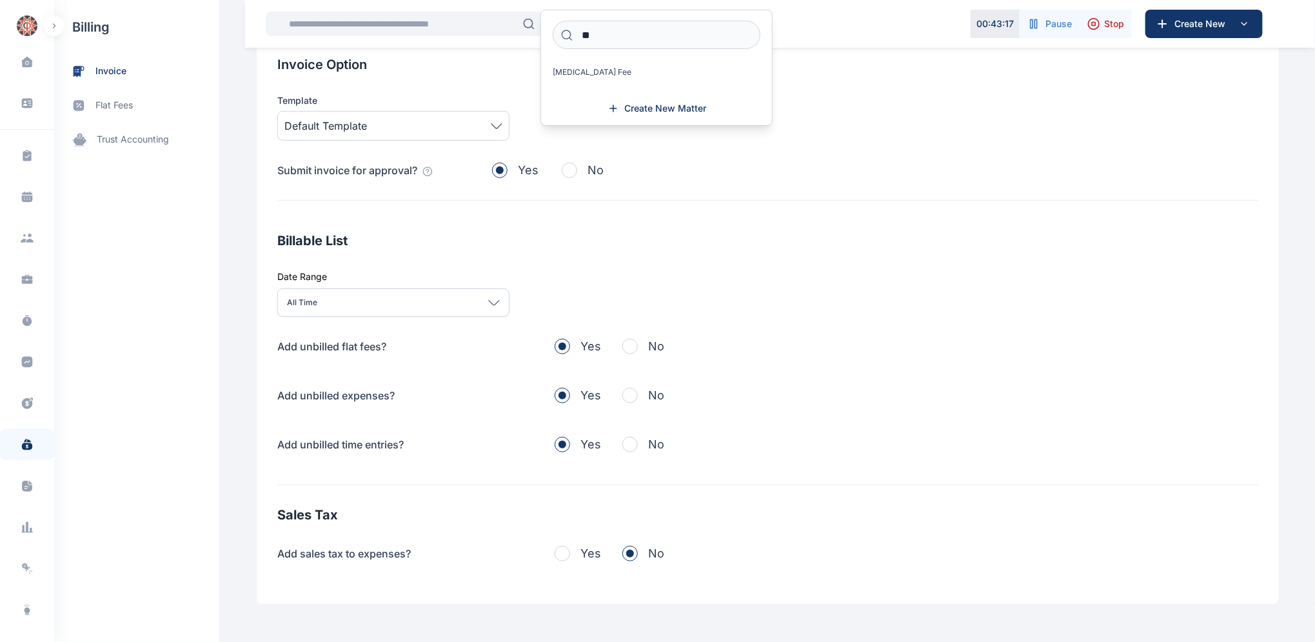
scroll to position [225, 0]
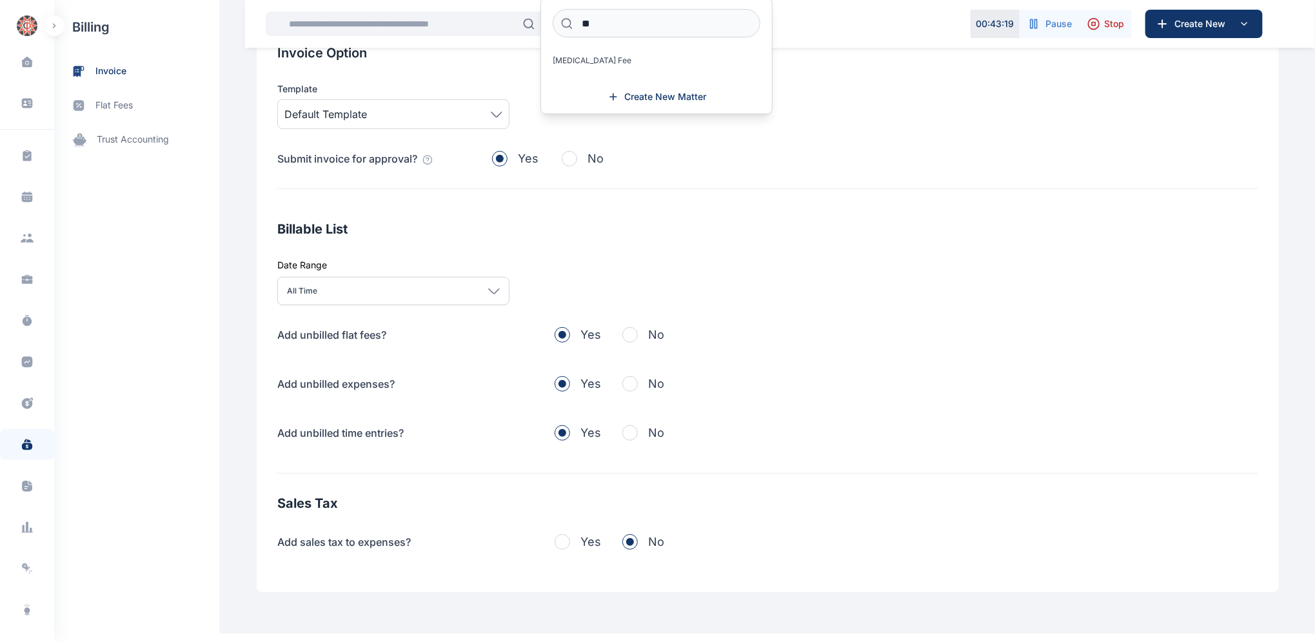
click at [631, 340] on button "No" at bounding box center [643, 335] width 42 height 18
click at [622, 384] on span "button" at bounding box center [629, 383] width 15 height 15
click at [625, 436] on span "button" at bounding box center [629, 432] width 15 height 15
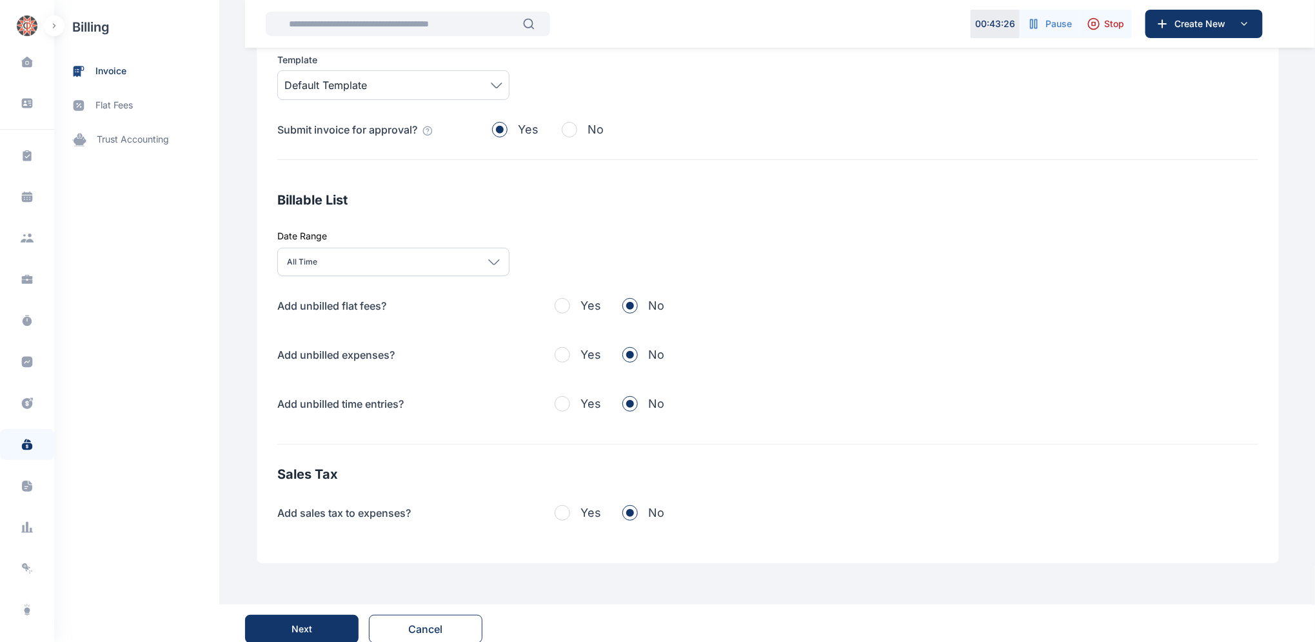
scroll to position [266, 0]
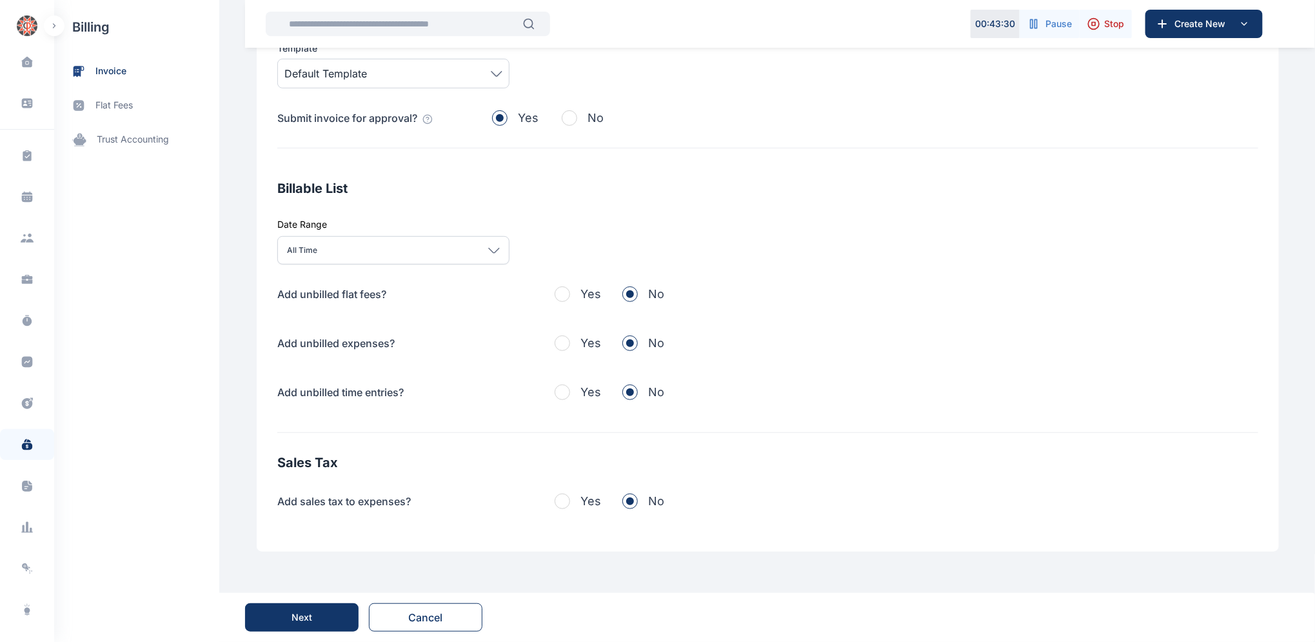
click at [314, 614] on button "Next" at bounding box center [302, 617] width 114 height 28
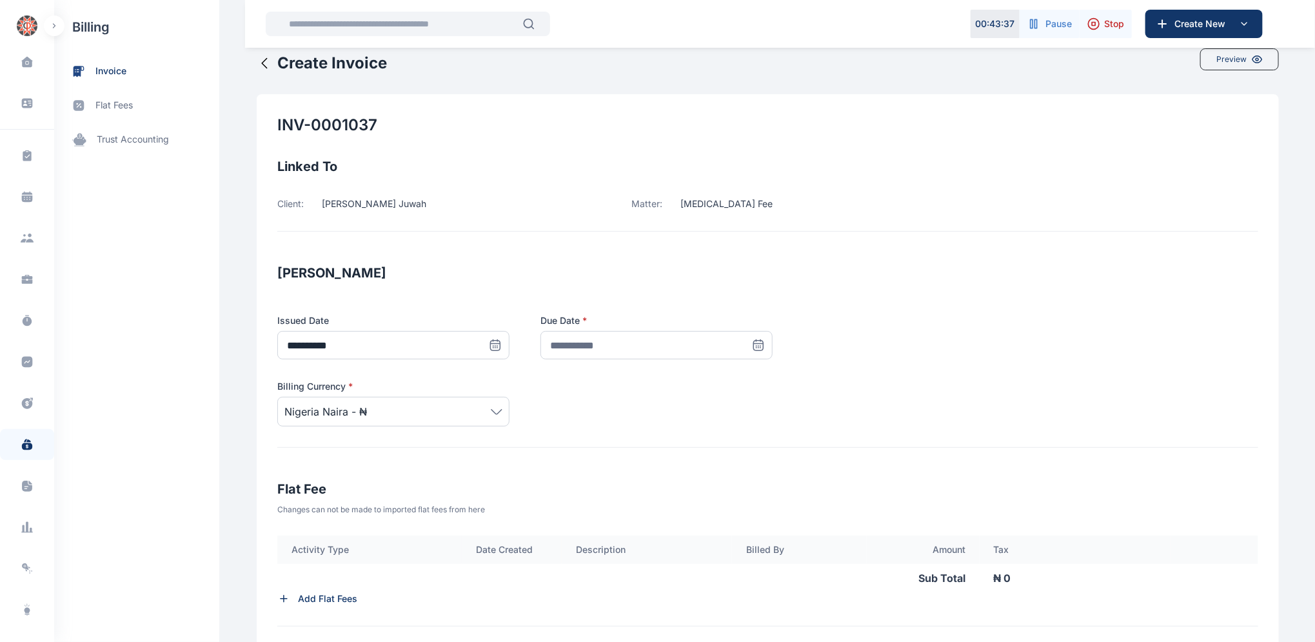
scroll to position [0, 0]
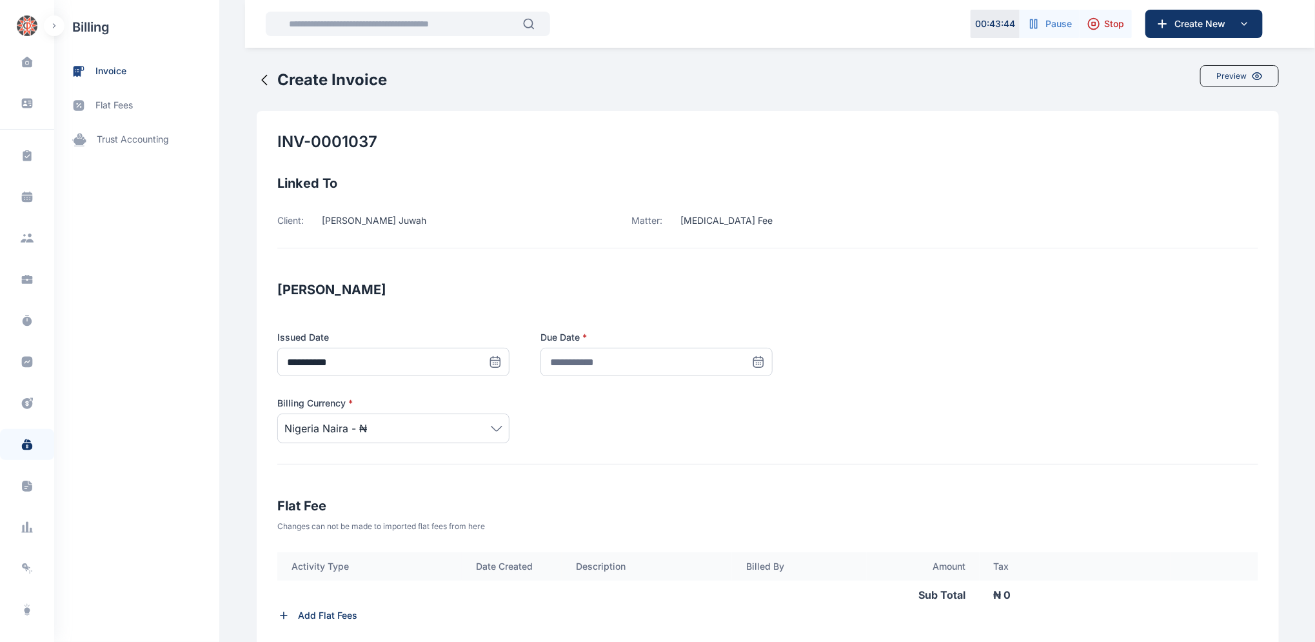
click at [752, 365] on icon at bounding box center [758, 361] width 13 height 13
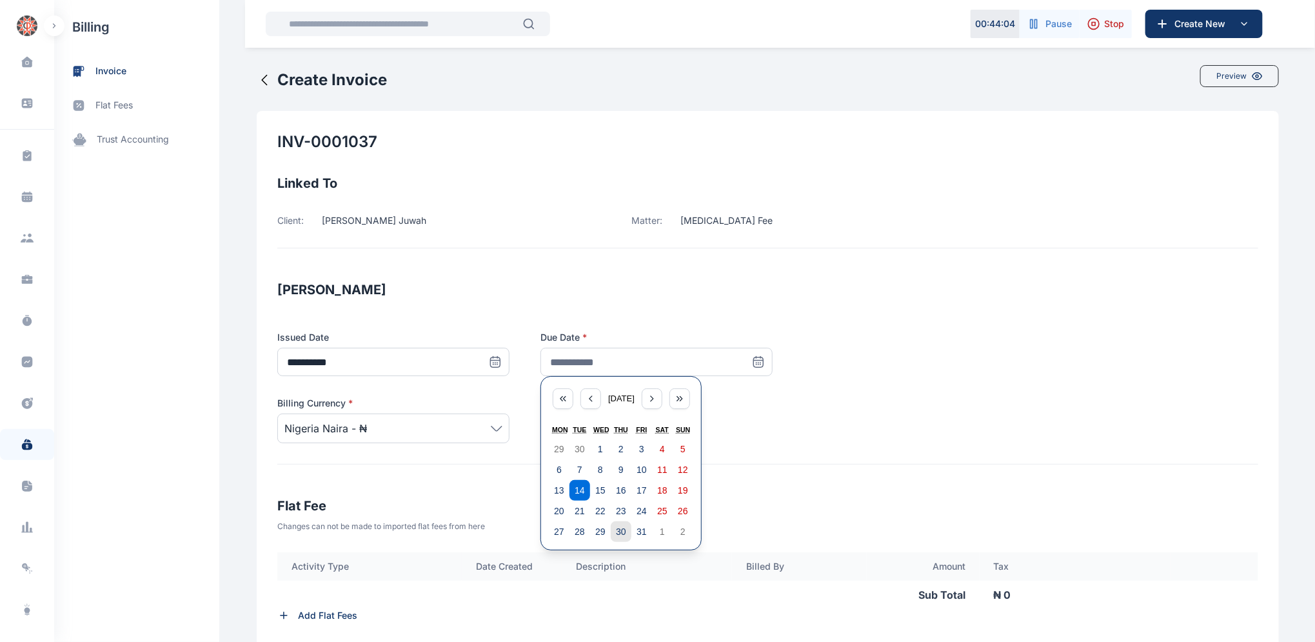
click at [616, 535] on abbr "30" at bounding box center [621, 531] width 10 height 10
type input "**********"
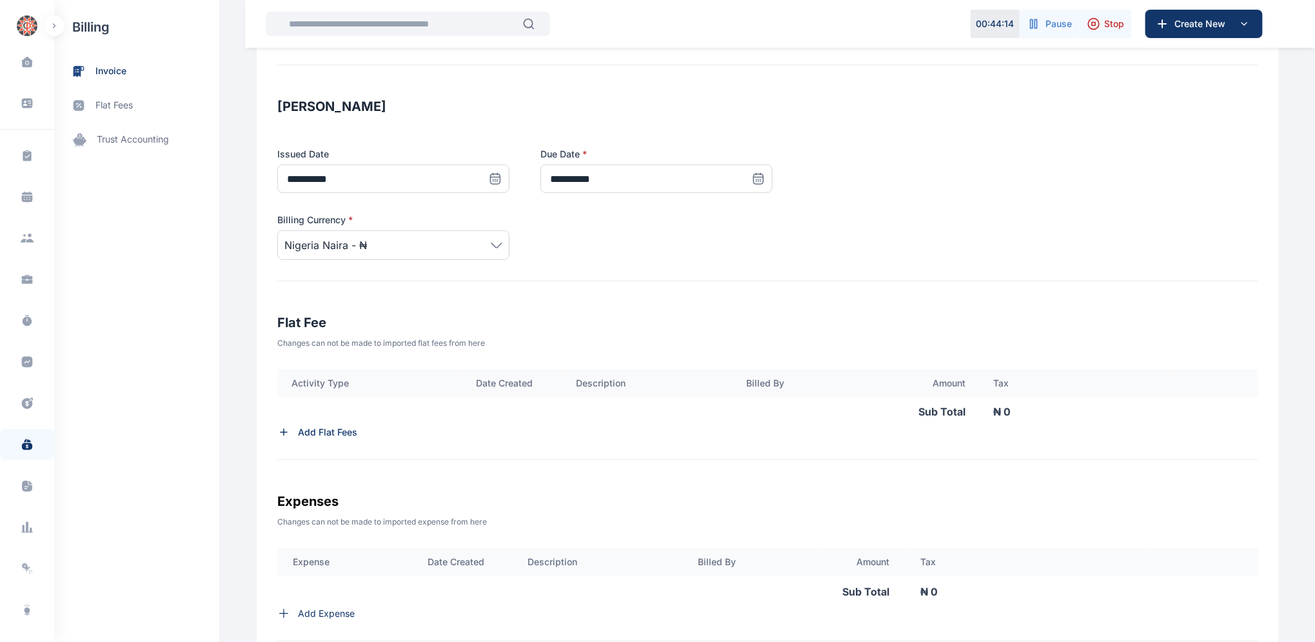
scroll to position [190, 0]
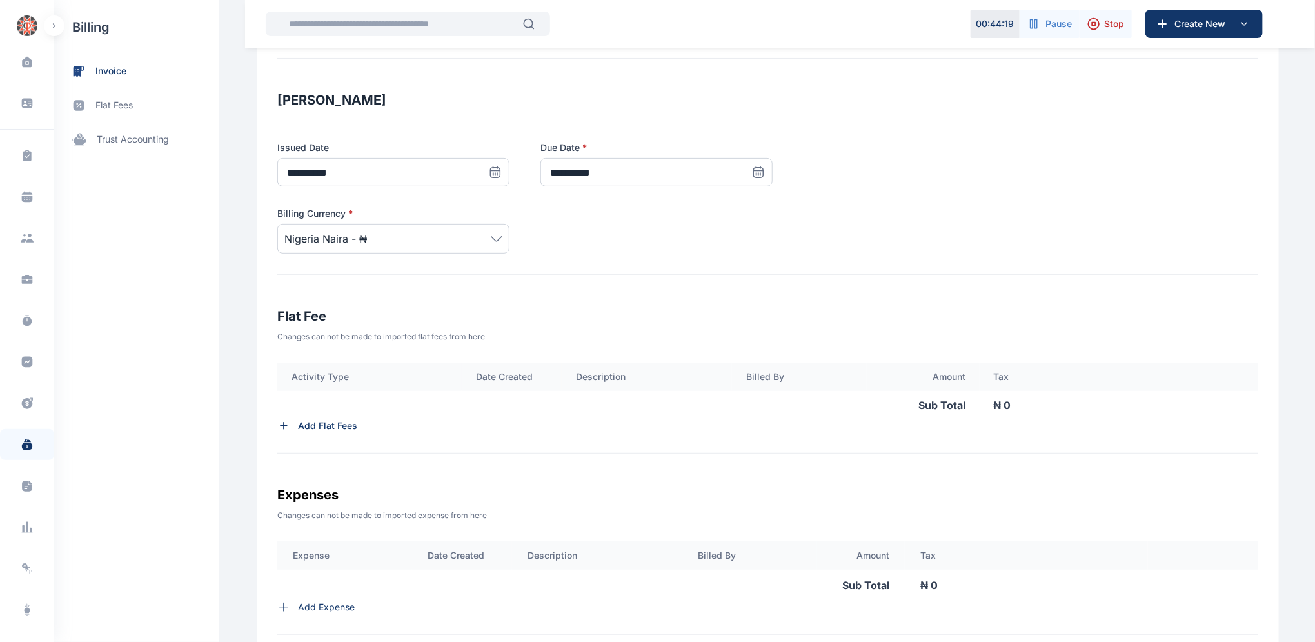
click at [322, 423] on p "Add Flat Fees" at bounding box center [327, 425] width 59 height 13
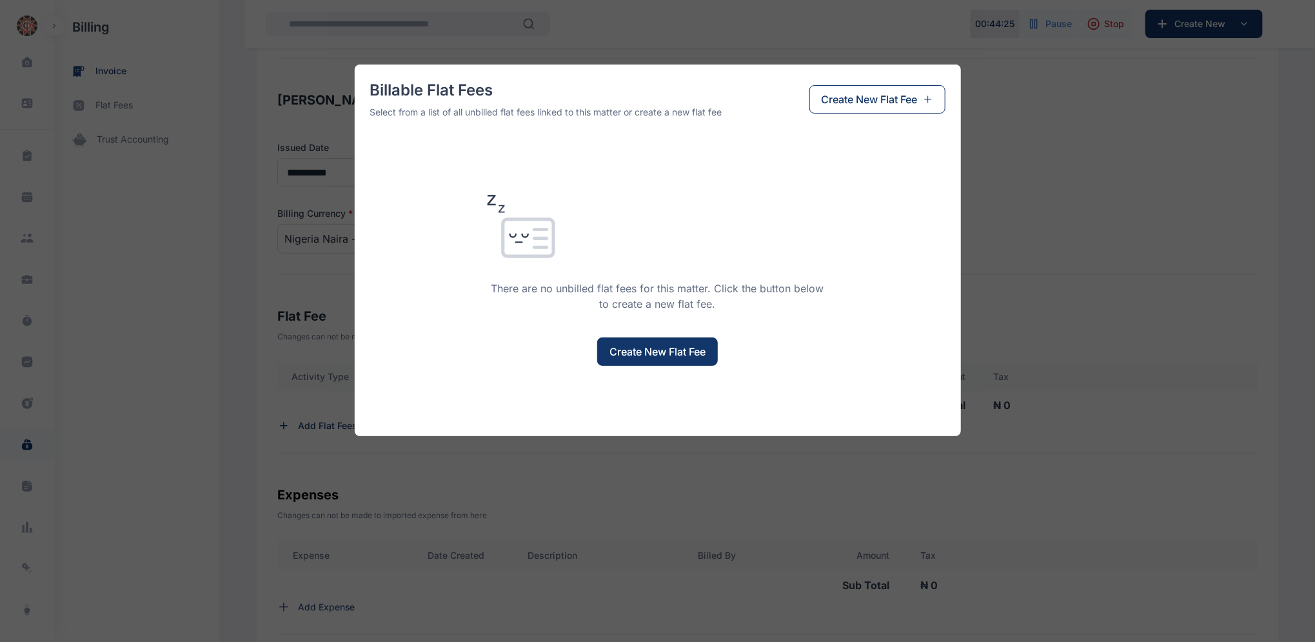
click at [675, 356] on span "Create New Flat Fee" at bounding box center [657, 351] width 96 height 15
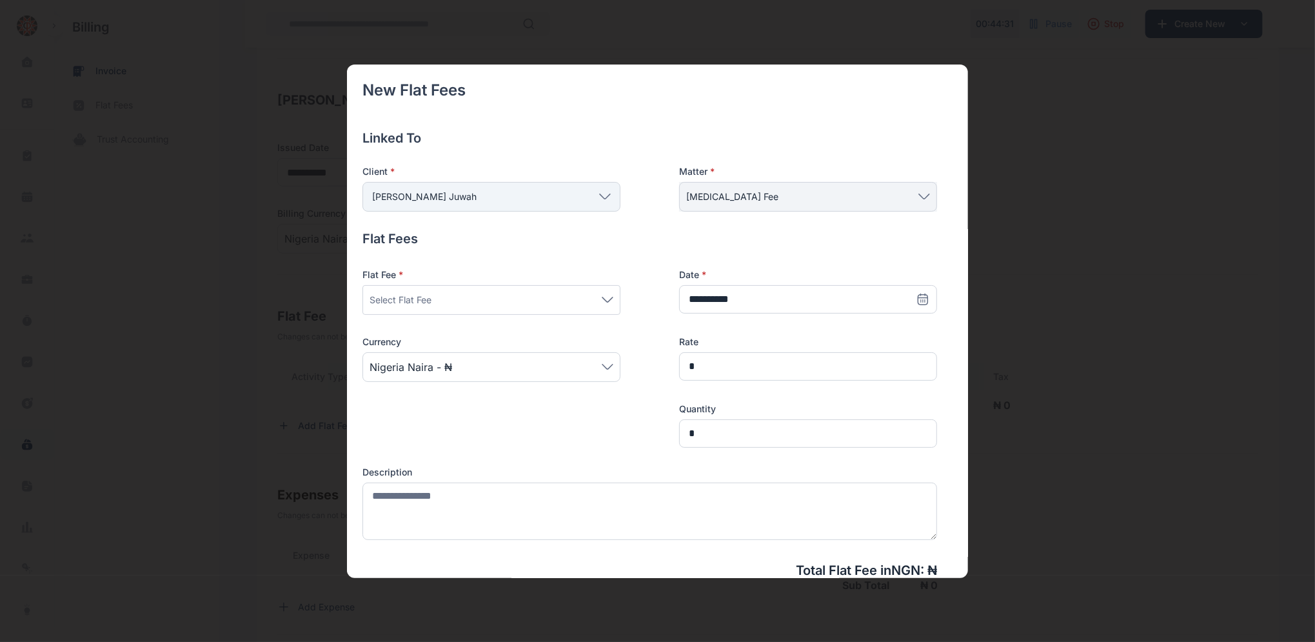
click at [602, 194] on icon at bounding box center [605, 196] width 12 height 6
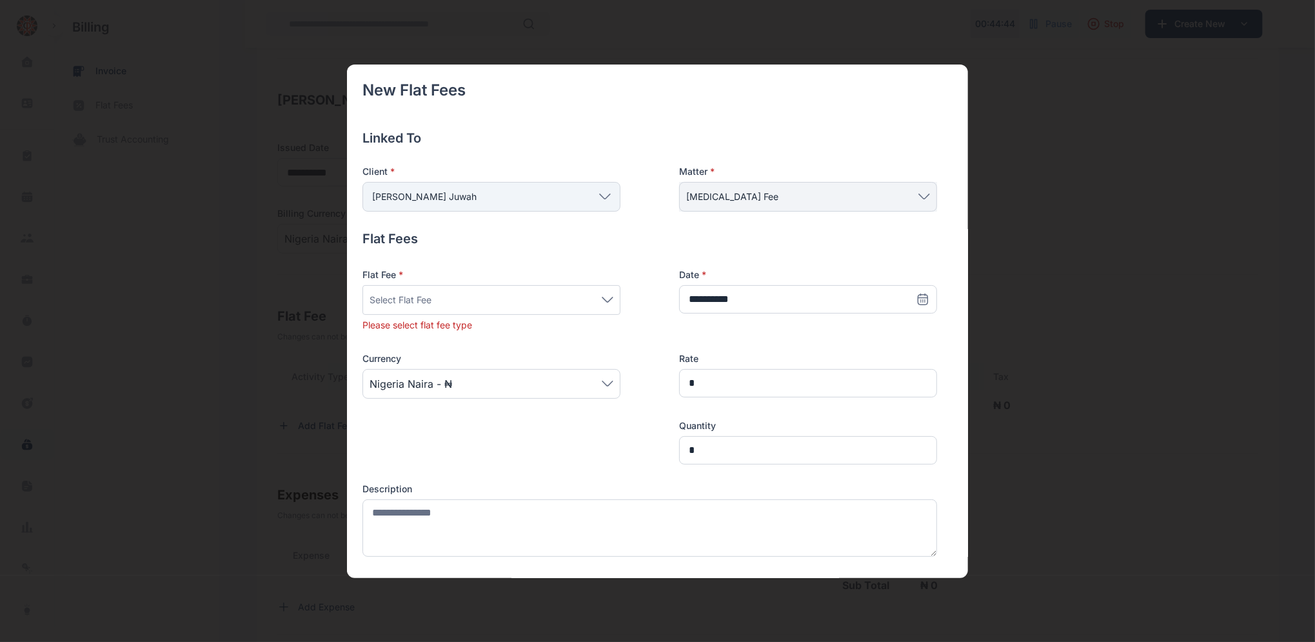
click at [609, 295] on div "Select Flat Fee" at bounding box center [492, 299] width 244 height 15
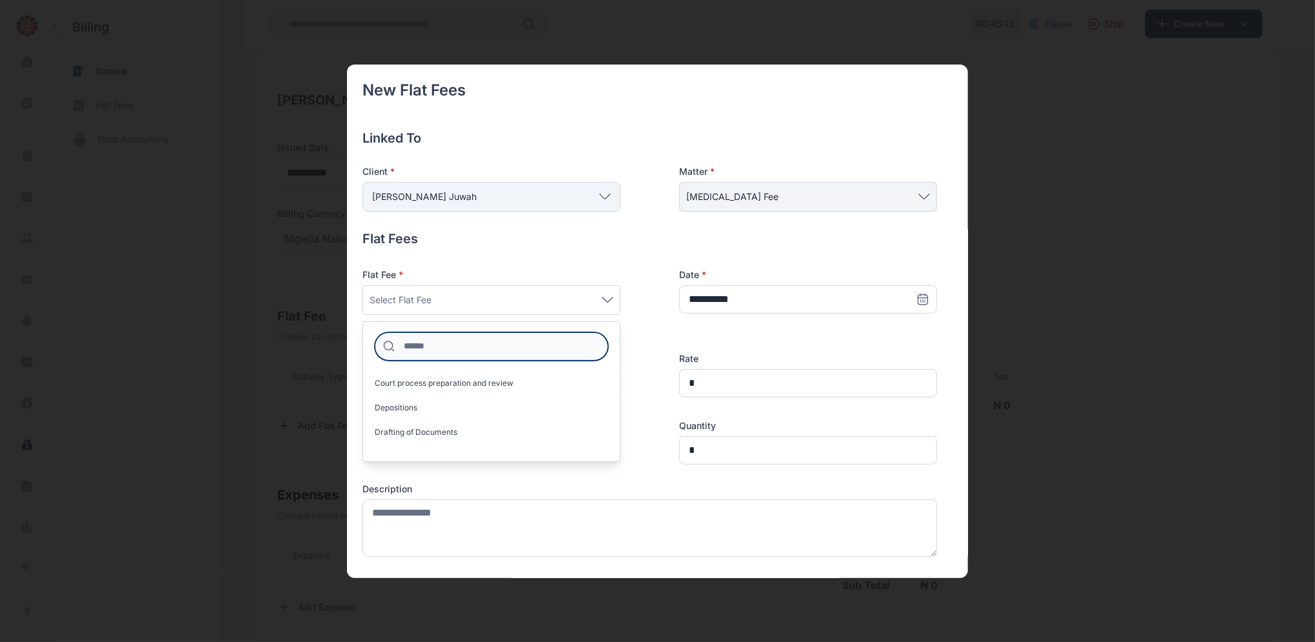
click at [459, 348] on input at bounding box center [491, 346] width 233 height 28
type input "*"
click at [519, 433] on span "Client status update preparation and delivery" at bounding box center [457, 431] width 164 height 10
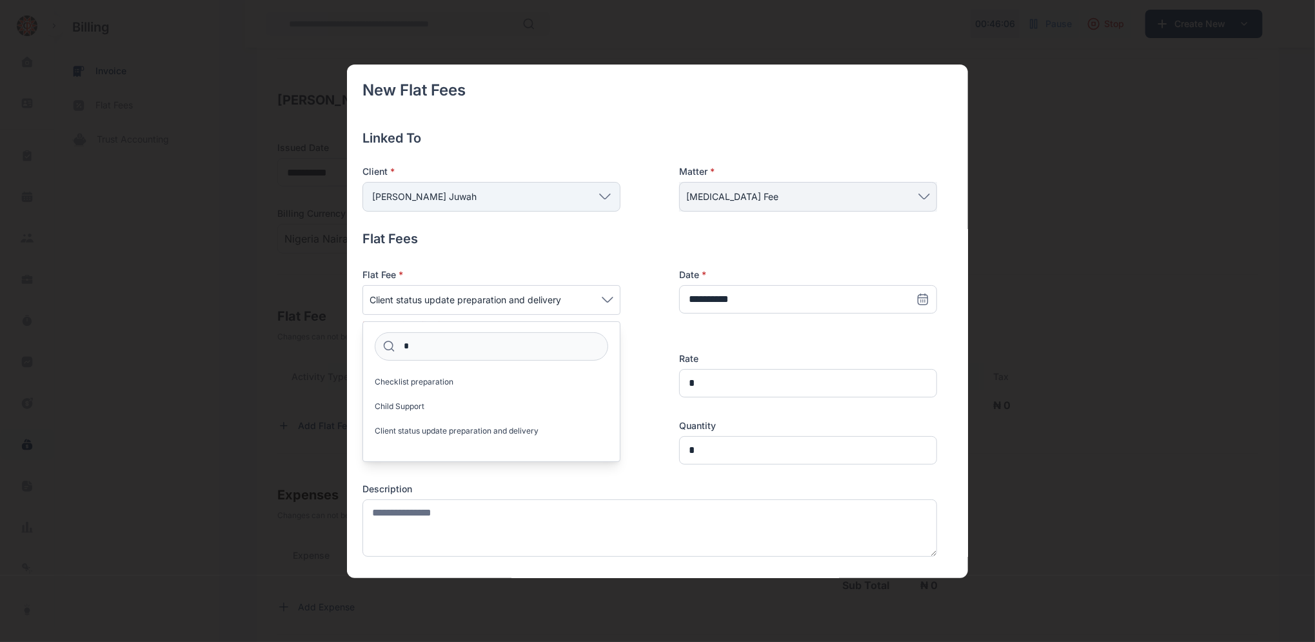
click at [606, 301] on icon at bounding box center [607, 299] width 10 height 5
click at [605, 301] on icon at bounding box center [608, 300] width 12 height 6
click at [461, 408] on label "Acquisition Agreement" at bounding box center [491, 408] width 257 height 21
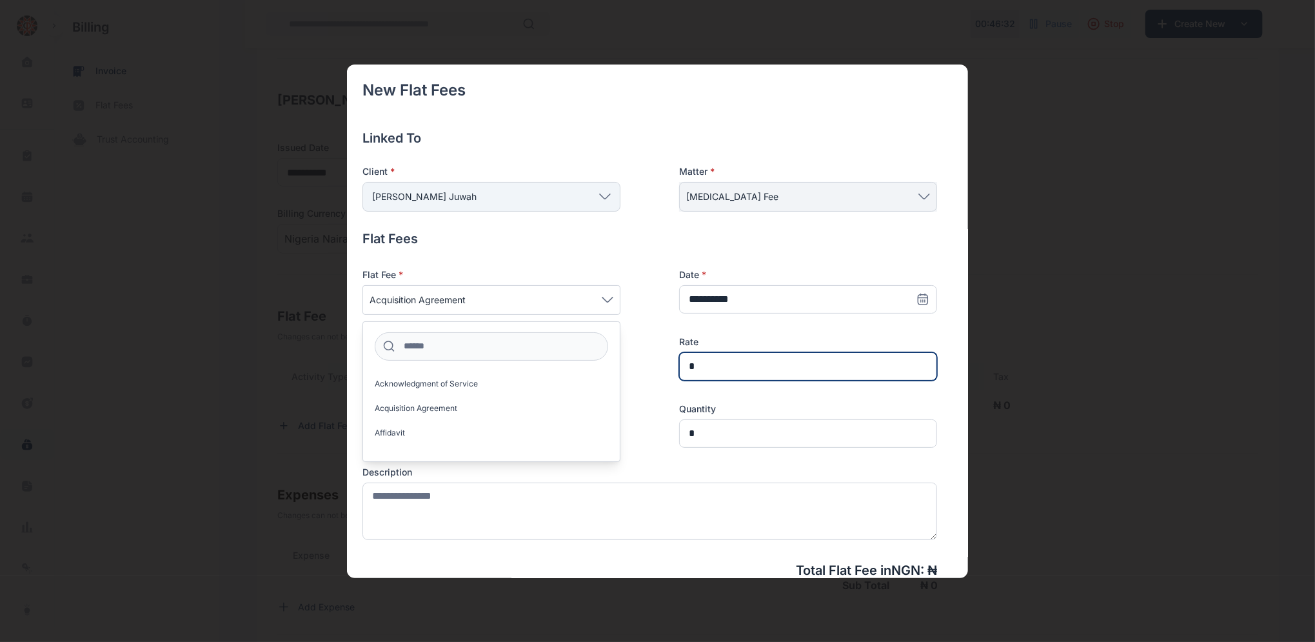
click at [709, 362] on input "*" at bounding box center [808, 366] width 258 height 28
type input "*********"
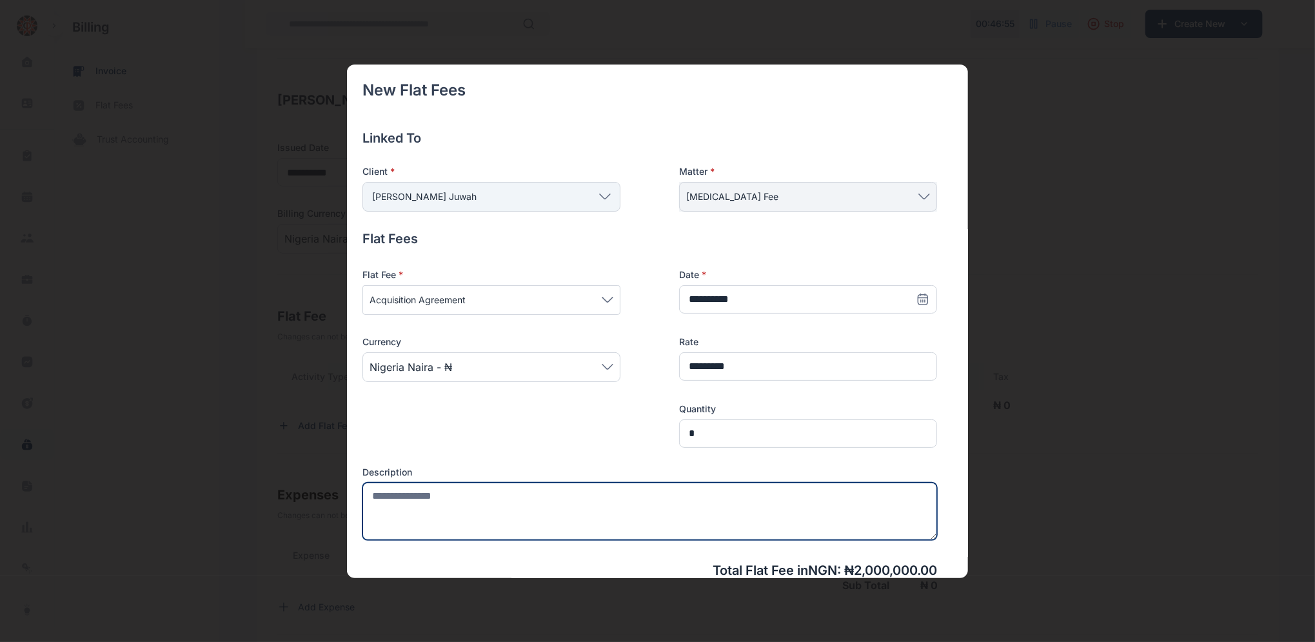
click at [449, 506] on textarea at bounding box center [649, 510] width 575 height 57
type textarea "********"
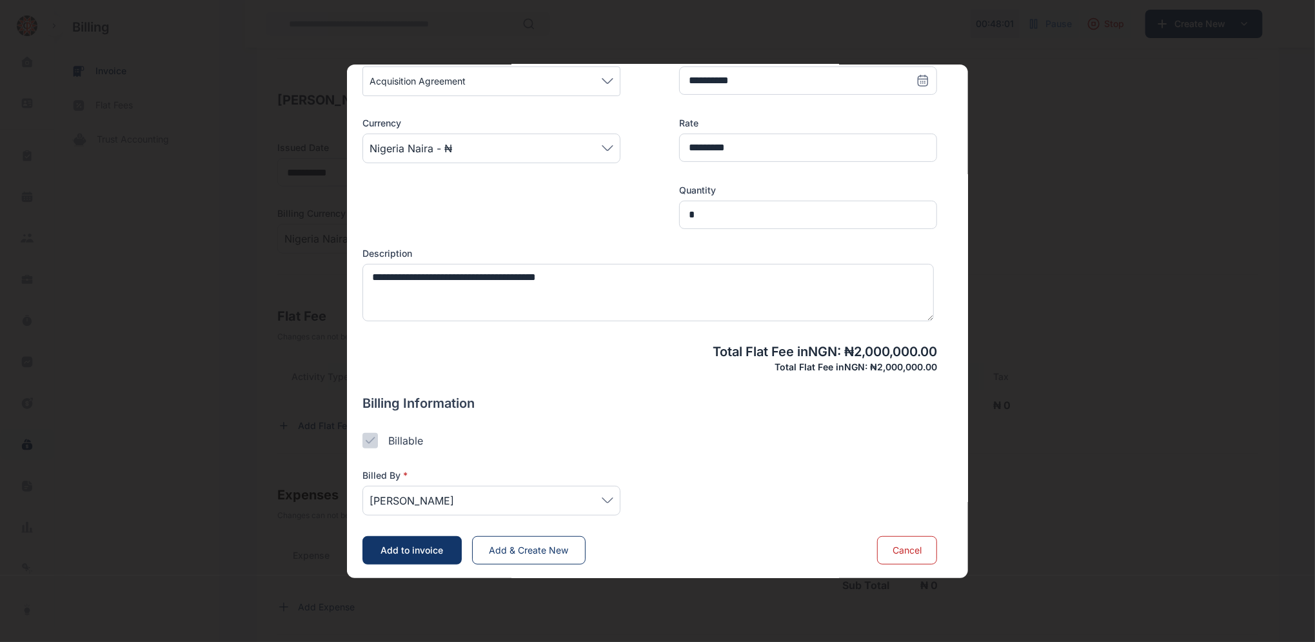
scroll to position [221, 0]
type textarea "**********"
click at [608, 497] on icon at bounding box center [608, 498] width 12 height 6
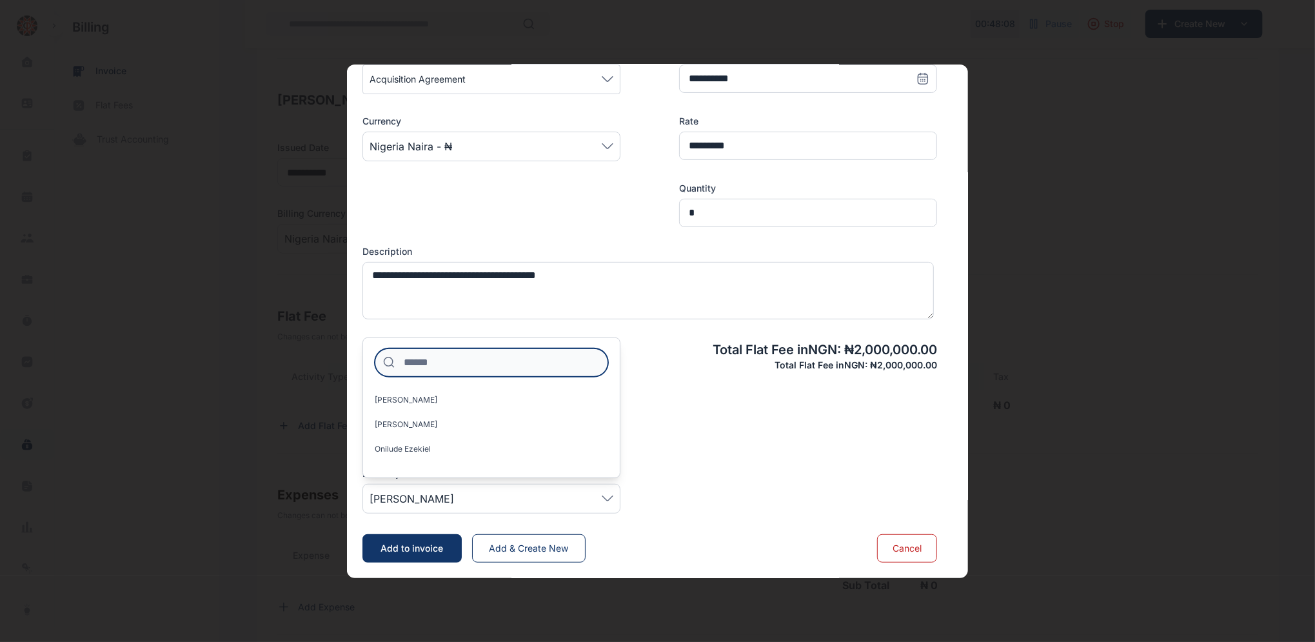
click at [455, 364] on input at bounding box center [491, 362] width 233 height 28
type input "***"
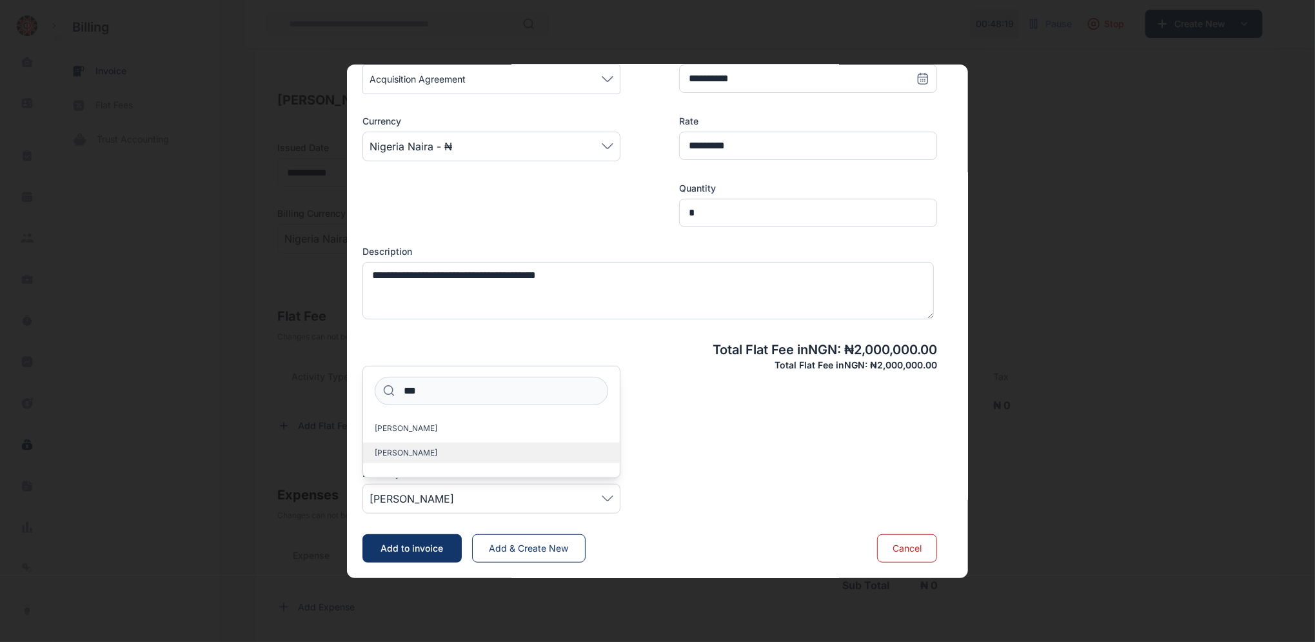
click at [390, 455] on span "[PERSON_NAME]" at bounding box center [406, 453] width 63 height 10
click at [424, 538] on button "Add to invoice" at bounding box center [411, 548] width 99 height 28
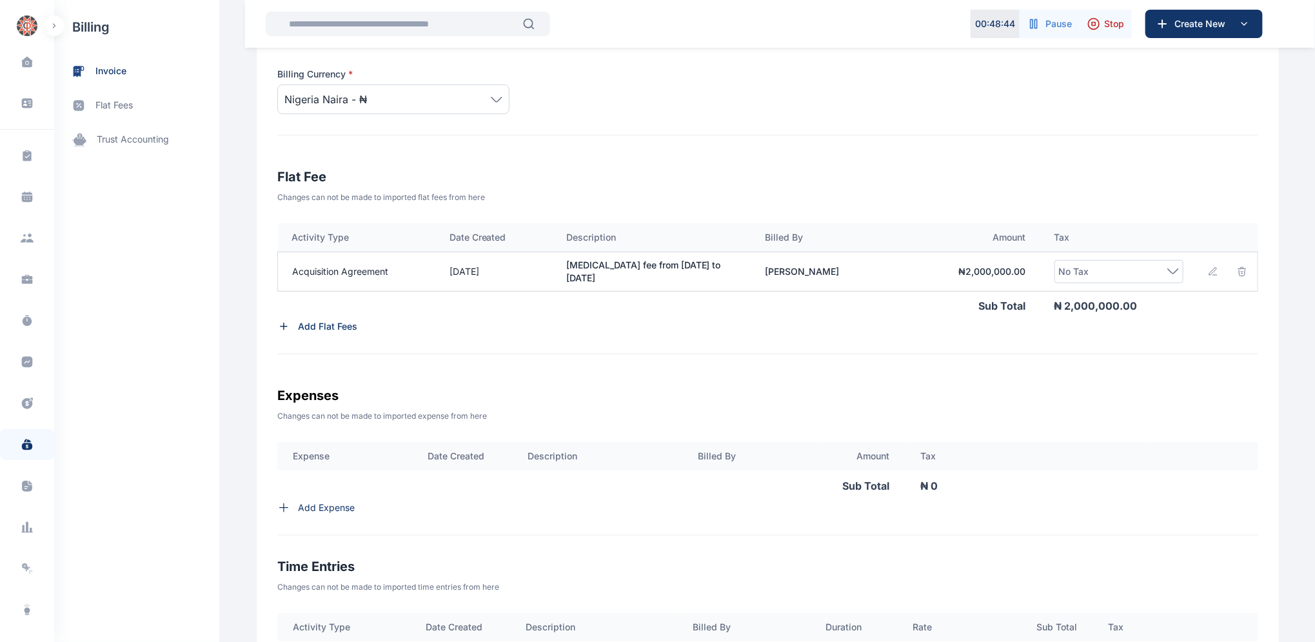
scroll to position [317, 0]
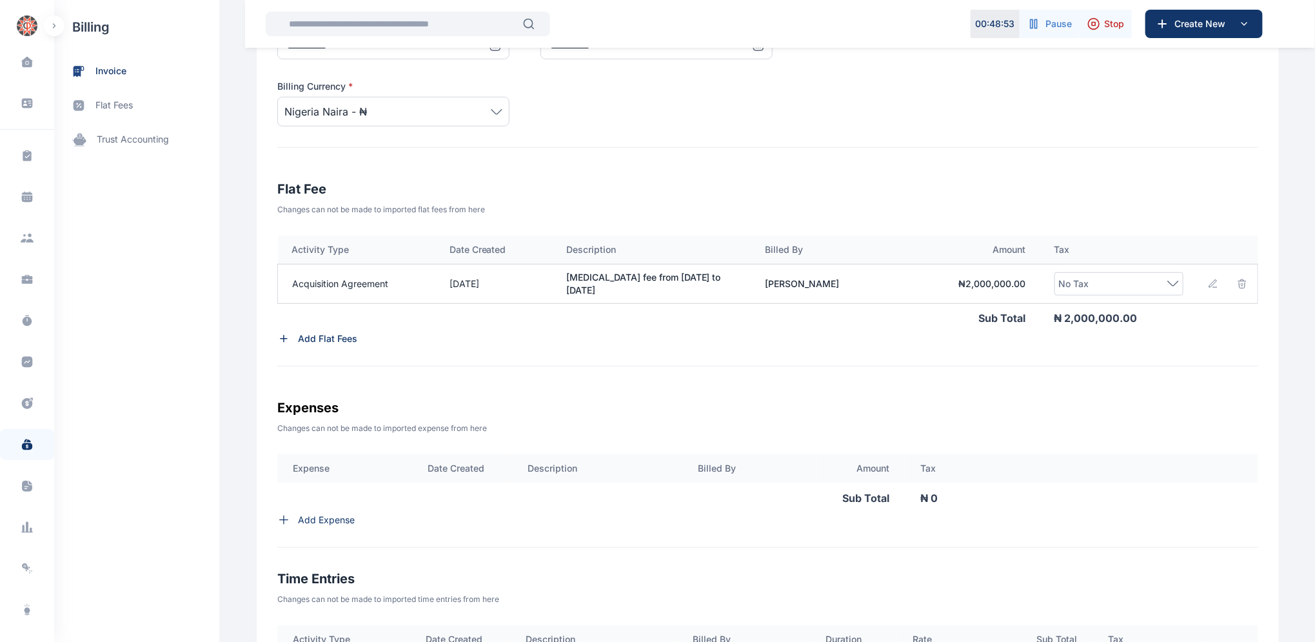
click at [1173, 284] on icon at bounding box center [1173, 284] width 12 height 6
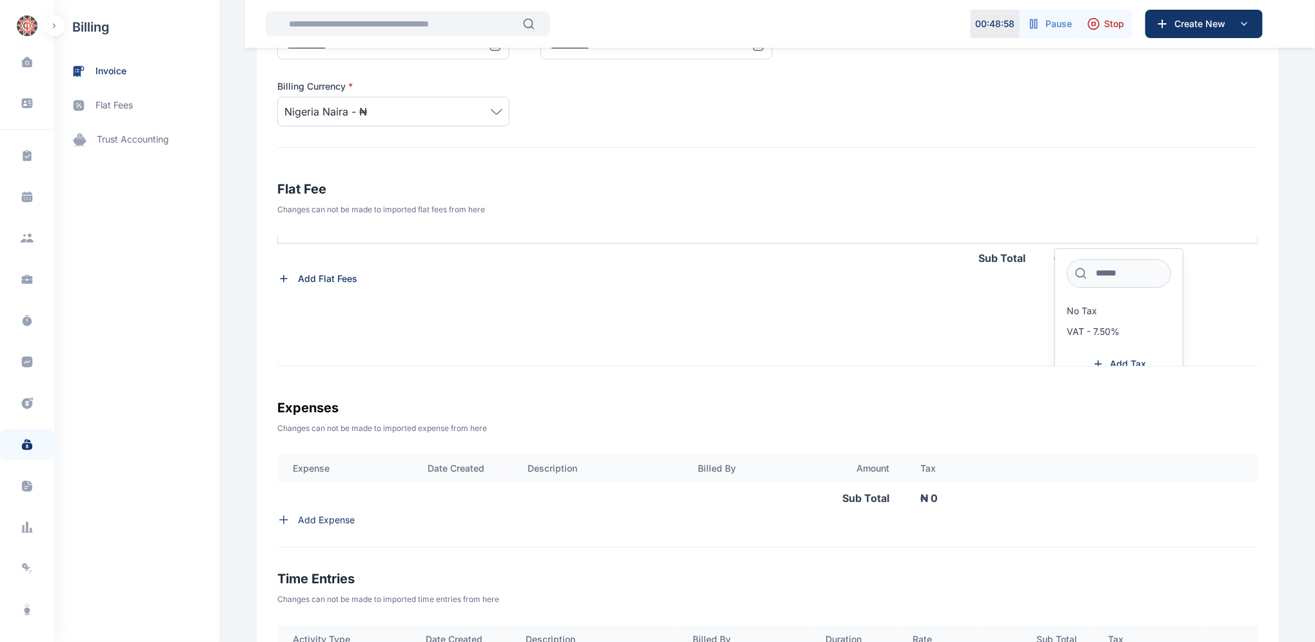
scroll to position [63, 0]
click at [1094, 332] on span "VAT - 7.50%" at bounding box center [1093, 329] width 53 height 10
click at [1089, 314] on span "VAT - 7.50%" at bounding box center [1093, 317] width 53 height 10
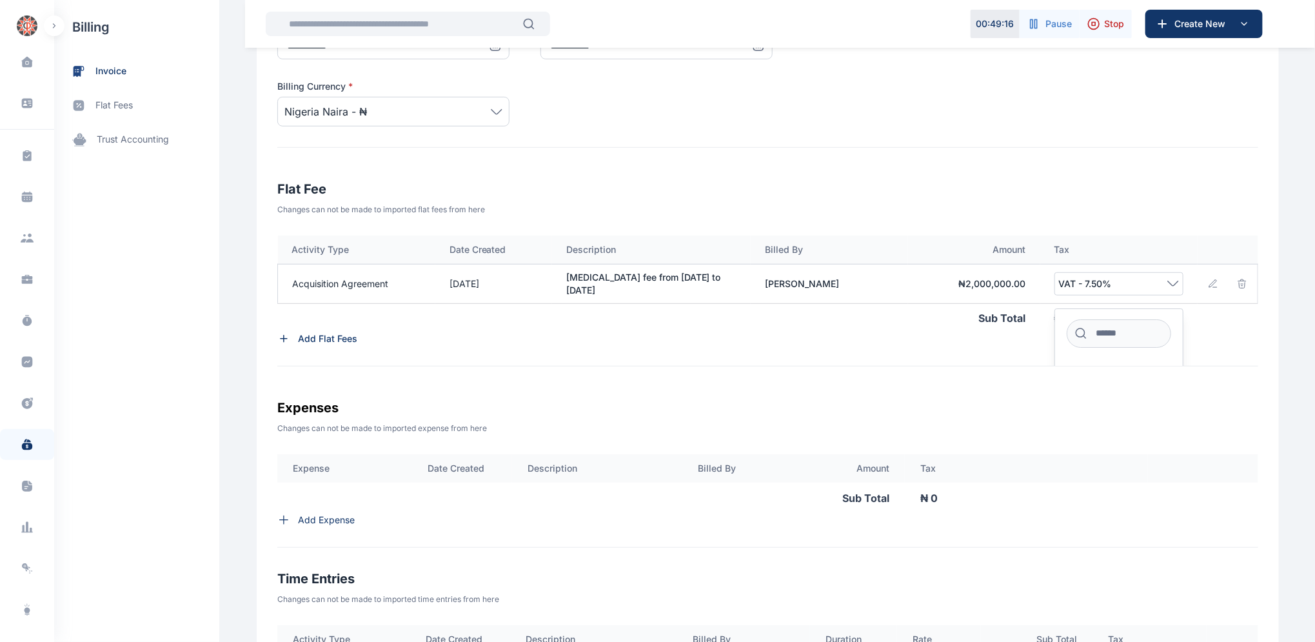
click at [1167, 281] on icon at bounding box center [1173, 284] width 12 height 6
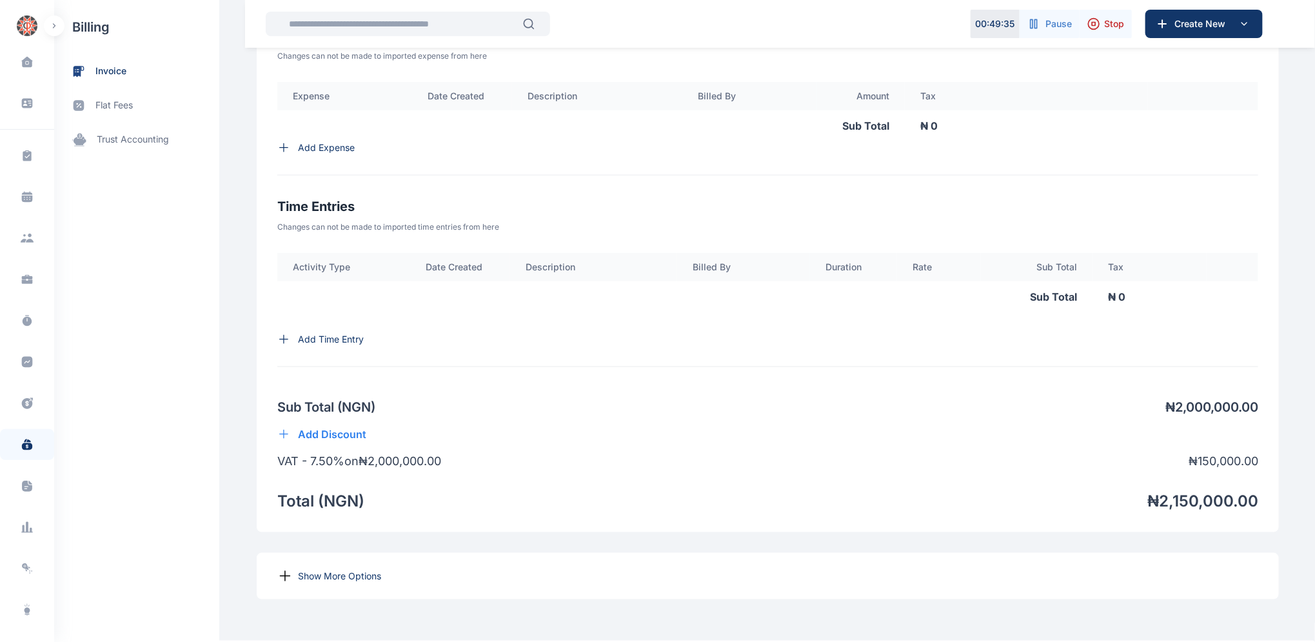
scroll to position [737, 0]
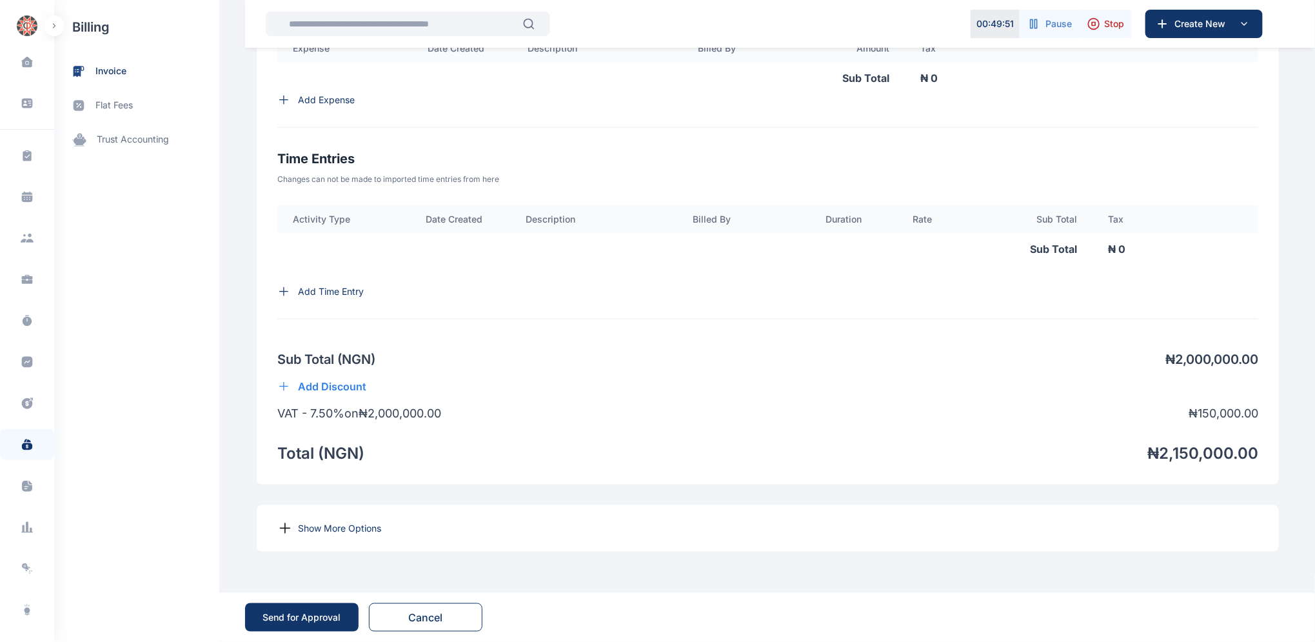
click at [281, 528] on icon at bounding box center [286, 528] width 10 height 10
click at [322, 527] on p "Show More Options" at bounding box center [339, 528] width 83 height 13
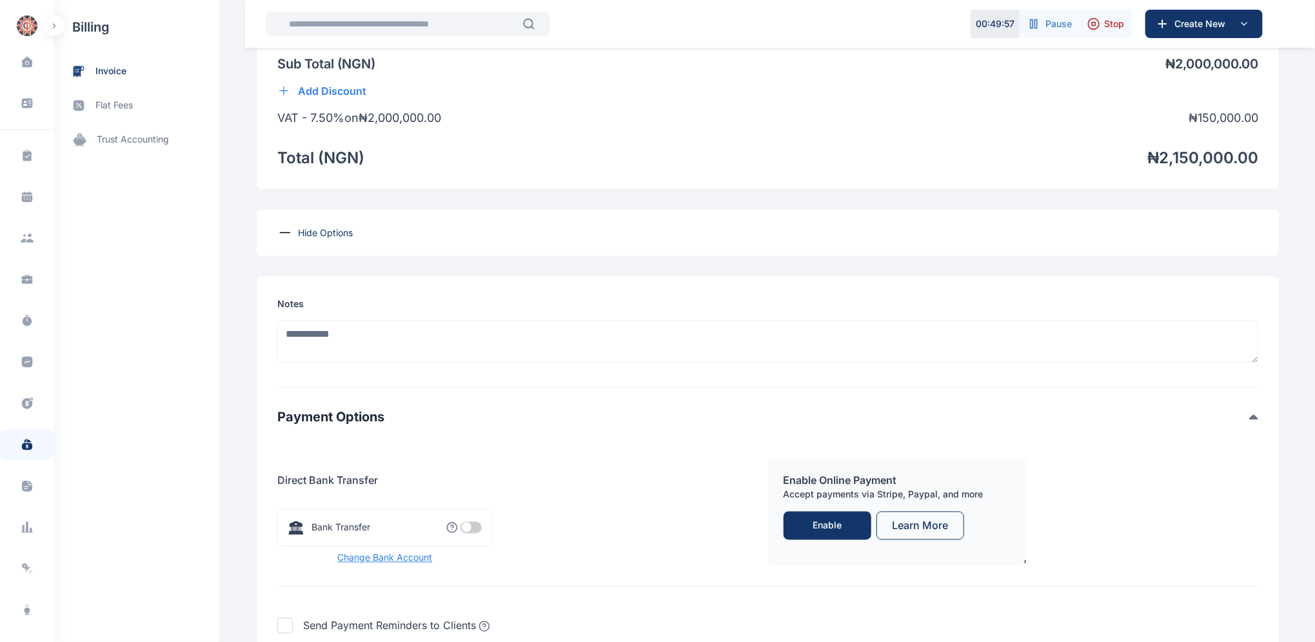
scroll to position [1036, 0]
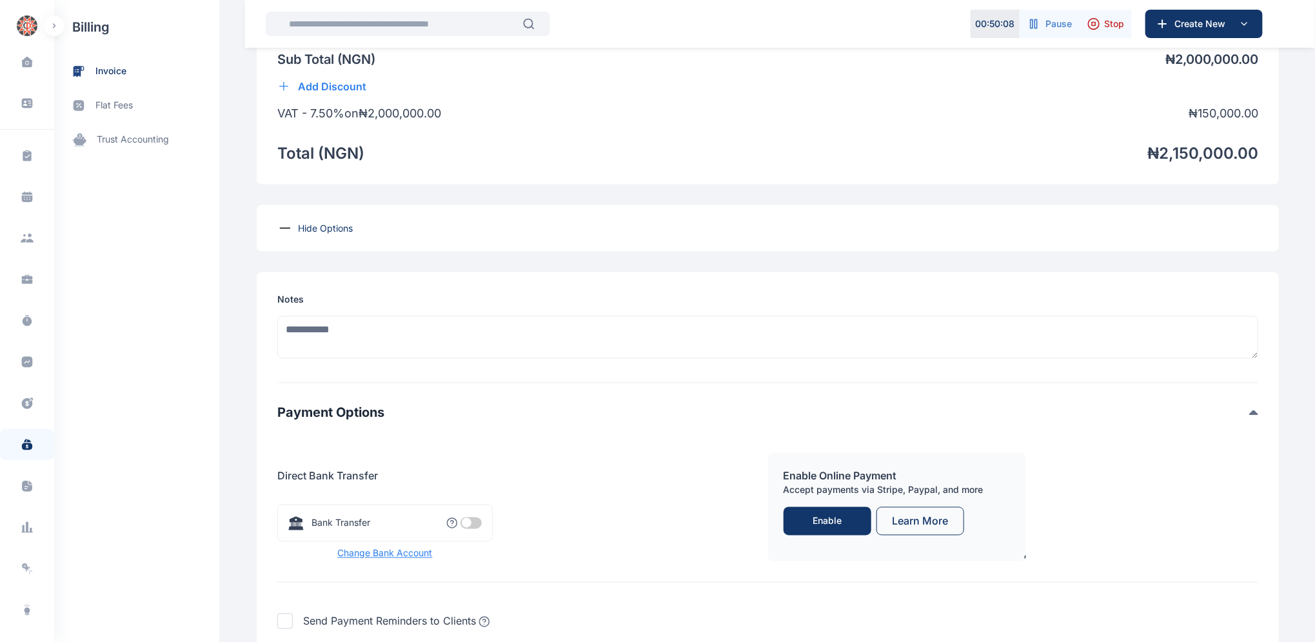
click at [465, 520] on span at bounding box center [470, 523] width 21 height 12
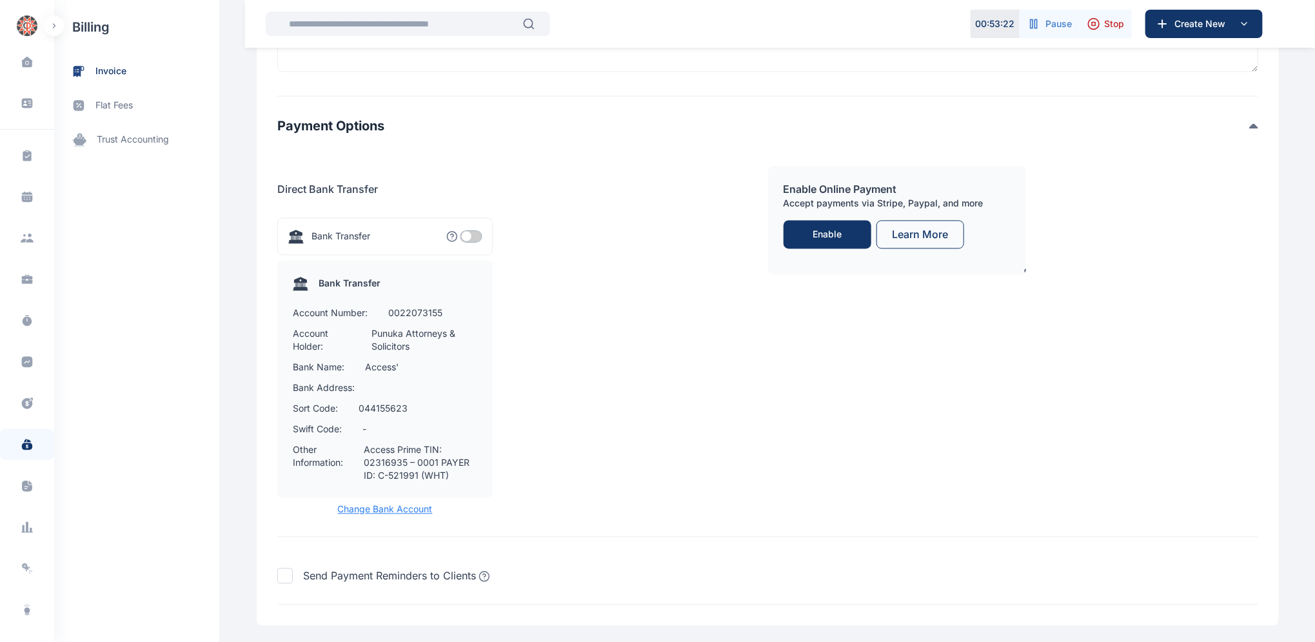
scroll to position [1397, 0]
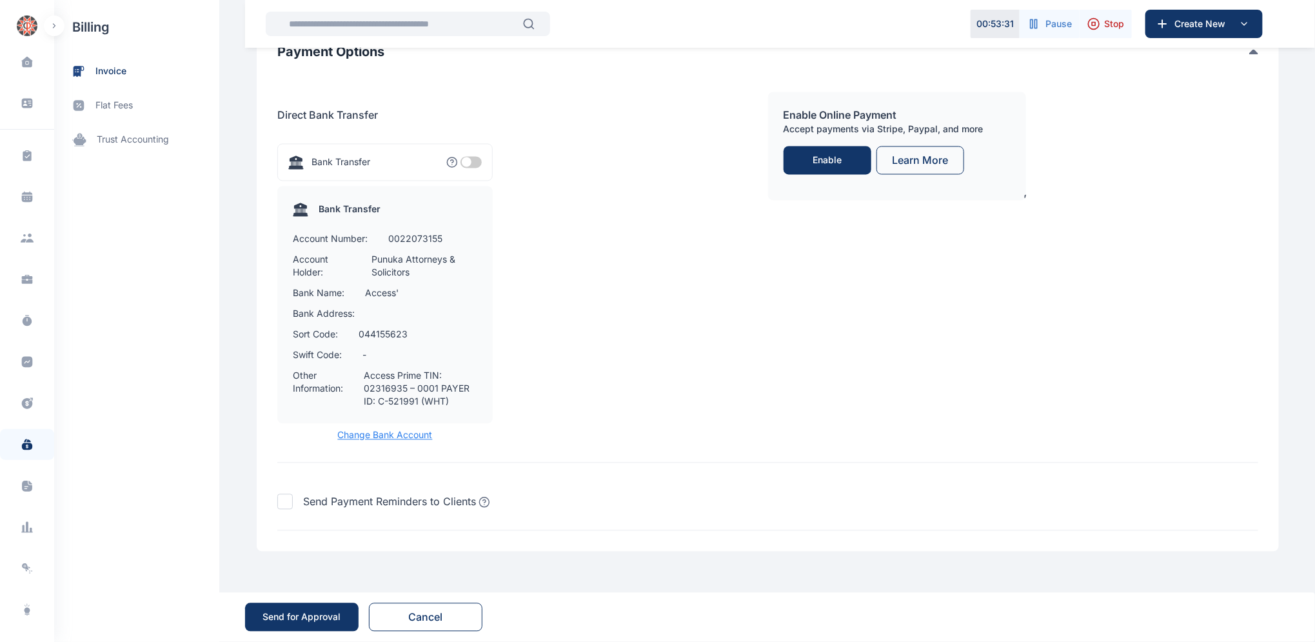
click at [327, 615] on div "Send for Approval" at bounding box center [302, 617] width 78 height 13
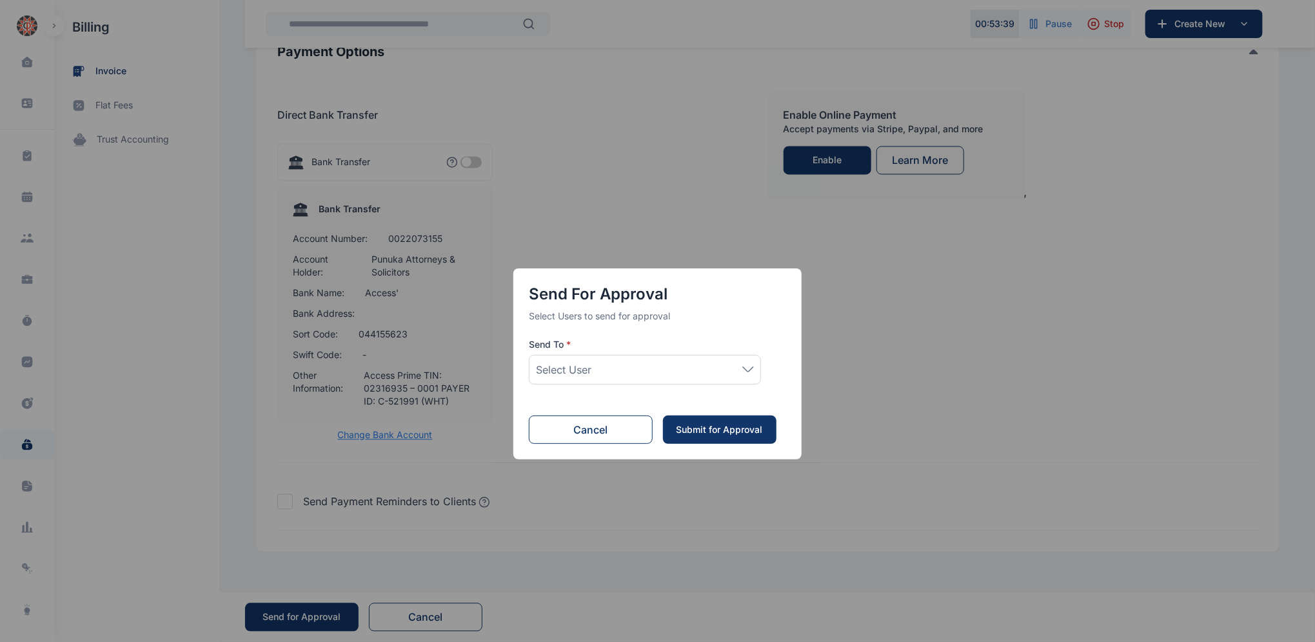
click at [744, 371] on icon at bounding box center [748, 369] width 12 height 6
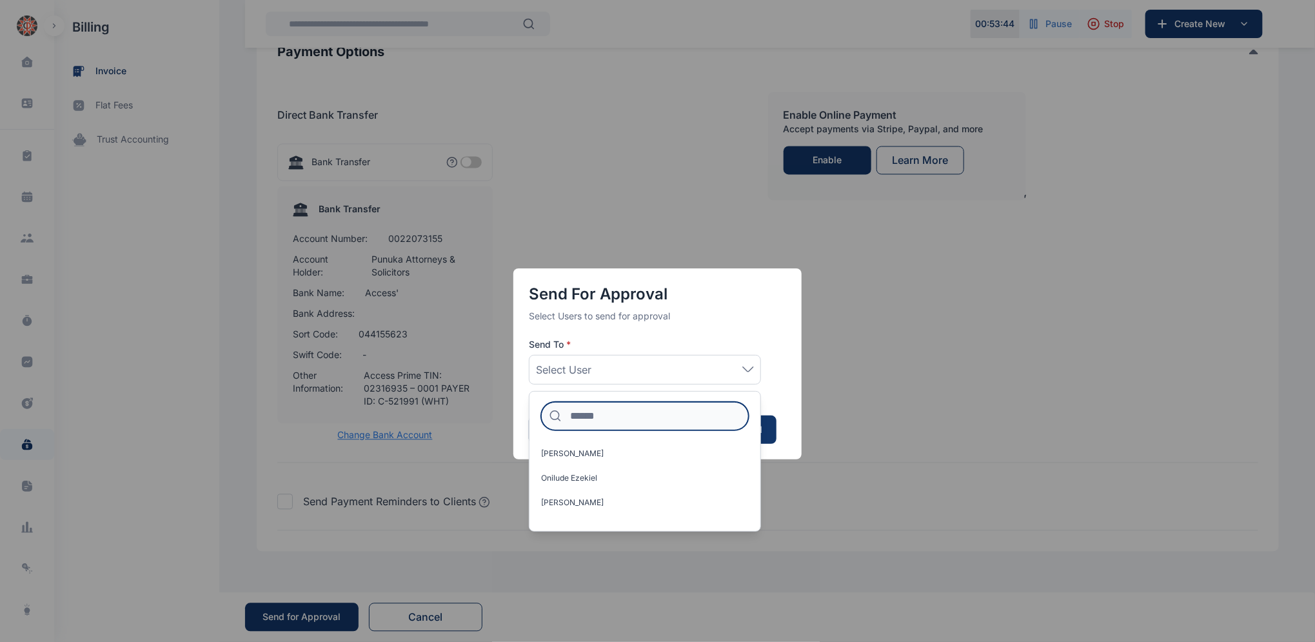
click at [604, 416] on input at bounding box center [645, 416] width 208 height 28
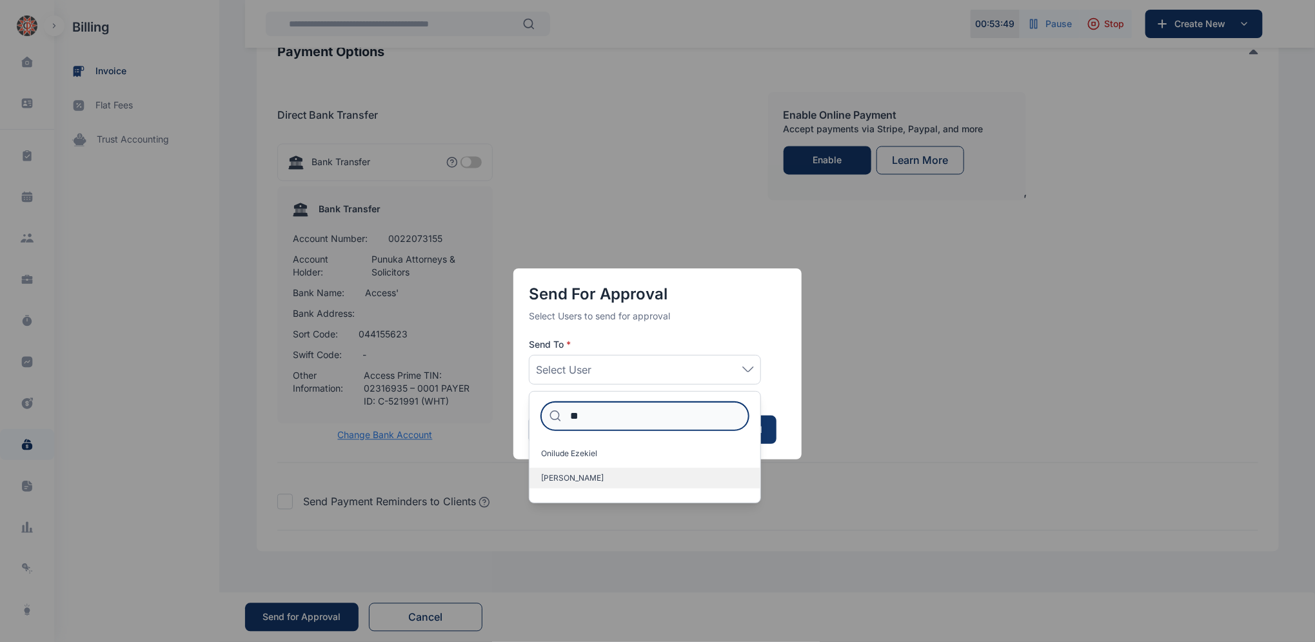
type input "**"
click at [592, 480] on span "[PERSON_NAME]" at bounding box center [572, 478] width 63 height 10
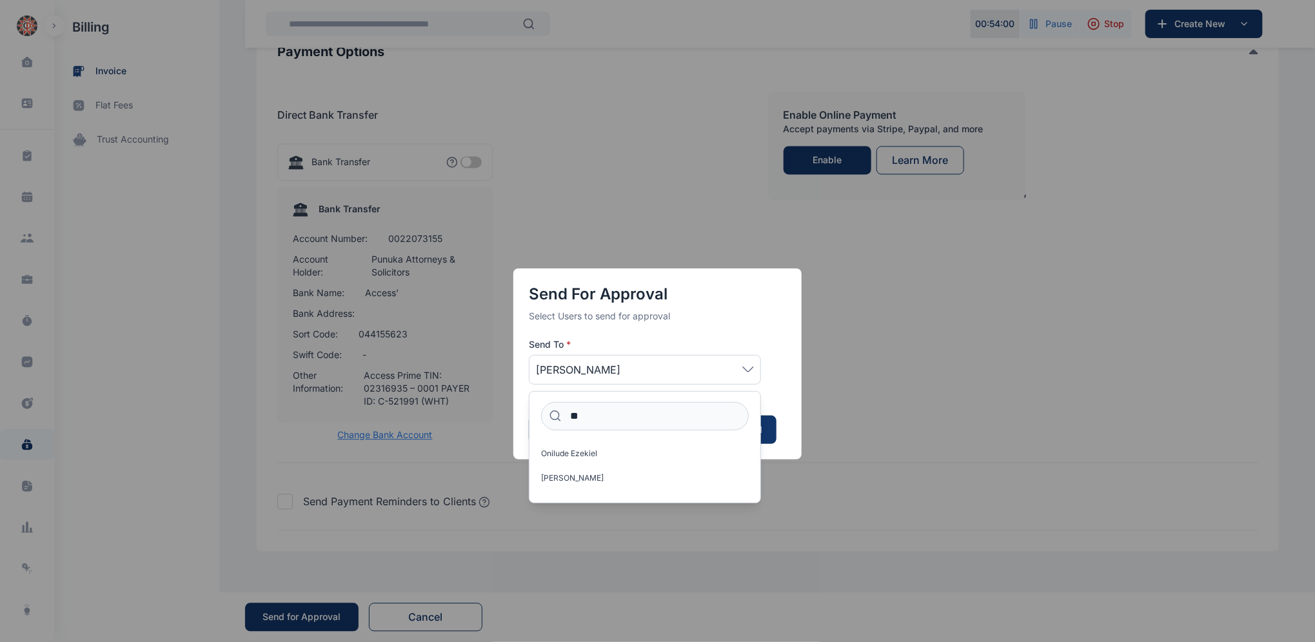
click at [304, 617] on div "Send for Approval Select Users to send for approval Send To * Idigbe Elizabeth …" at bounding box center [657, 321] width 1315 height 642
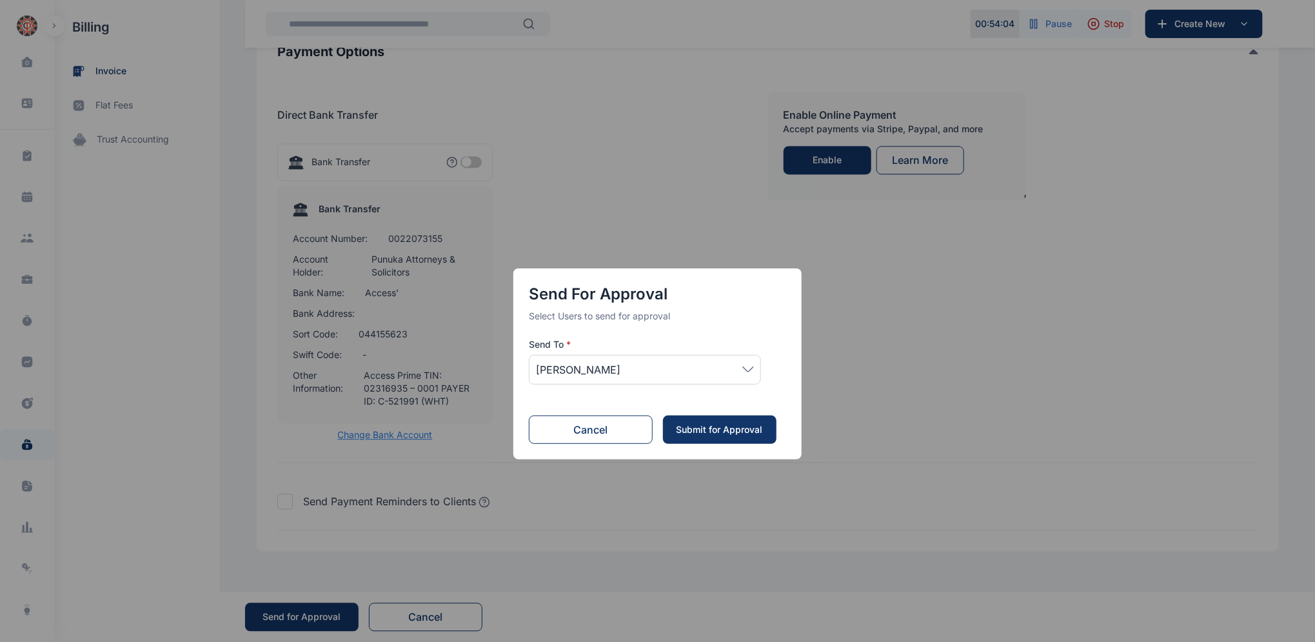
click at [723, 431] on div "Submit for Approval" at bounding box center [719, 429] width 88 height 13
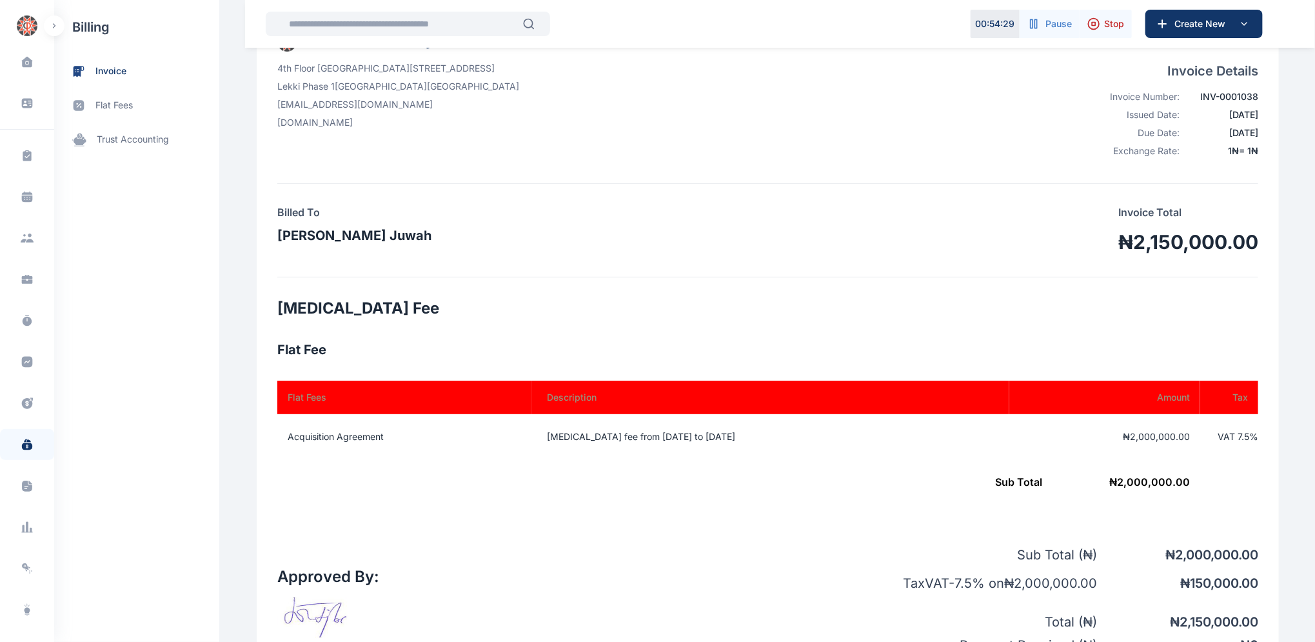
scroll to position [130, 0]
